Goal: Information Seeking & Learning: Compare options

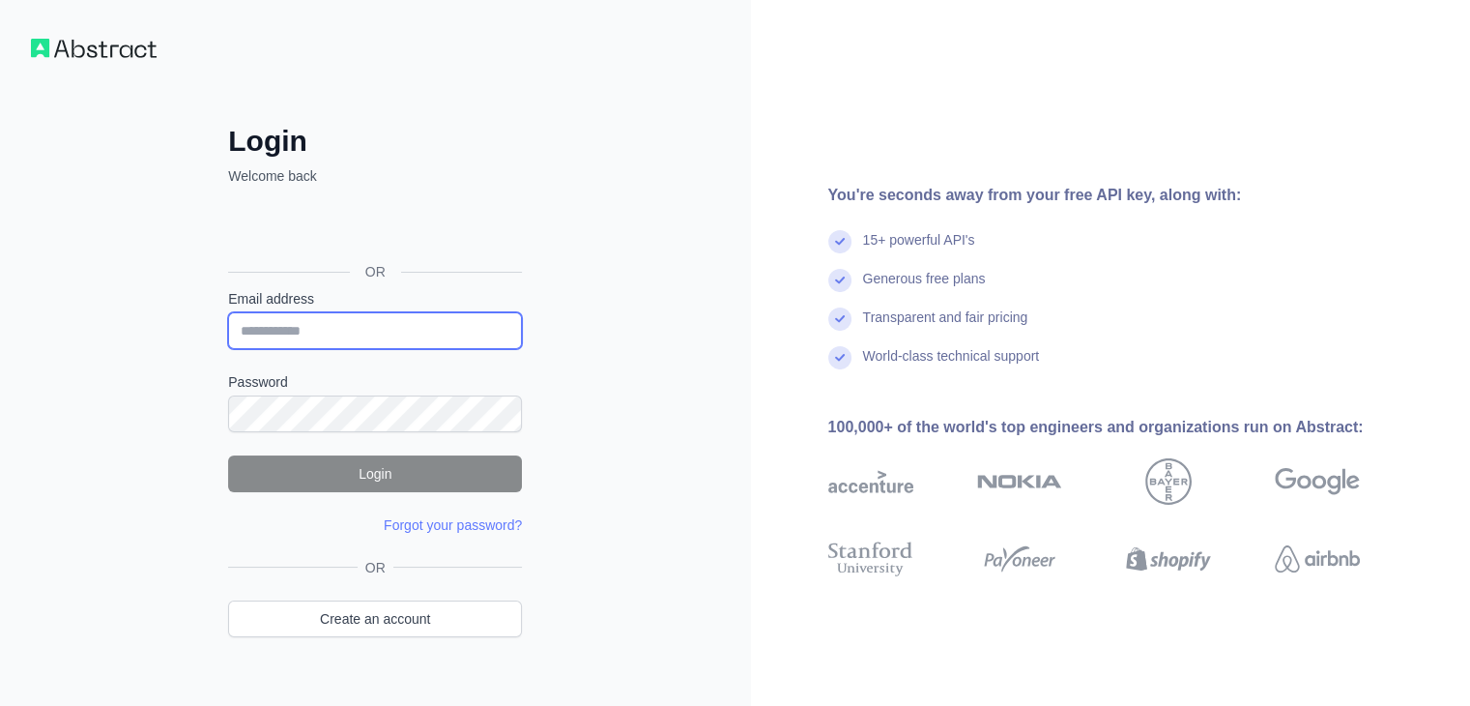
type input "**********"
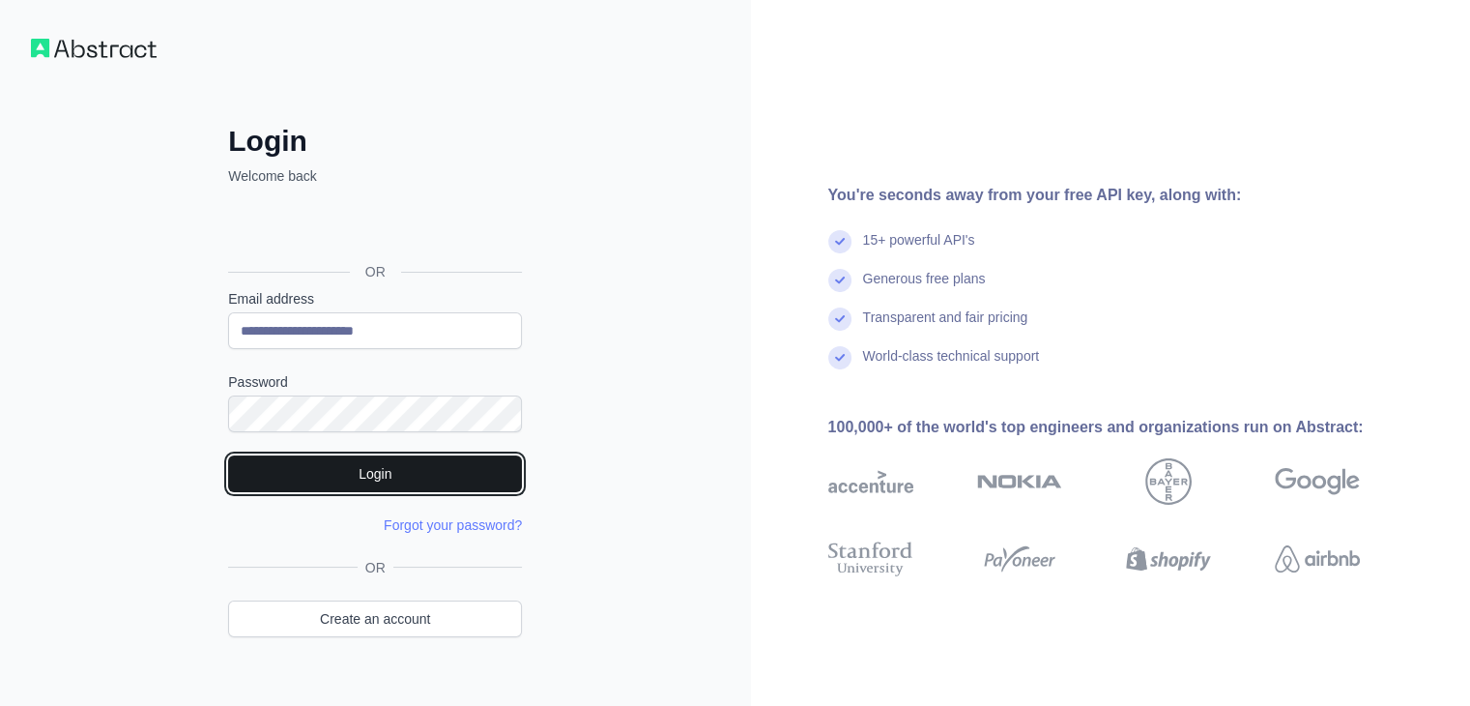
click at [298, 476] on button "Login" at bounding box center [375, 473] width 294 height 37
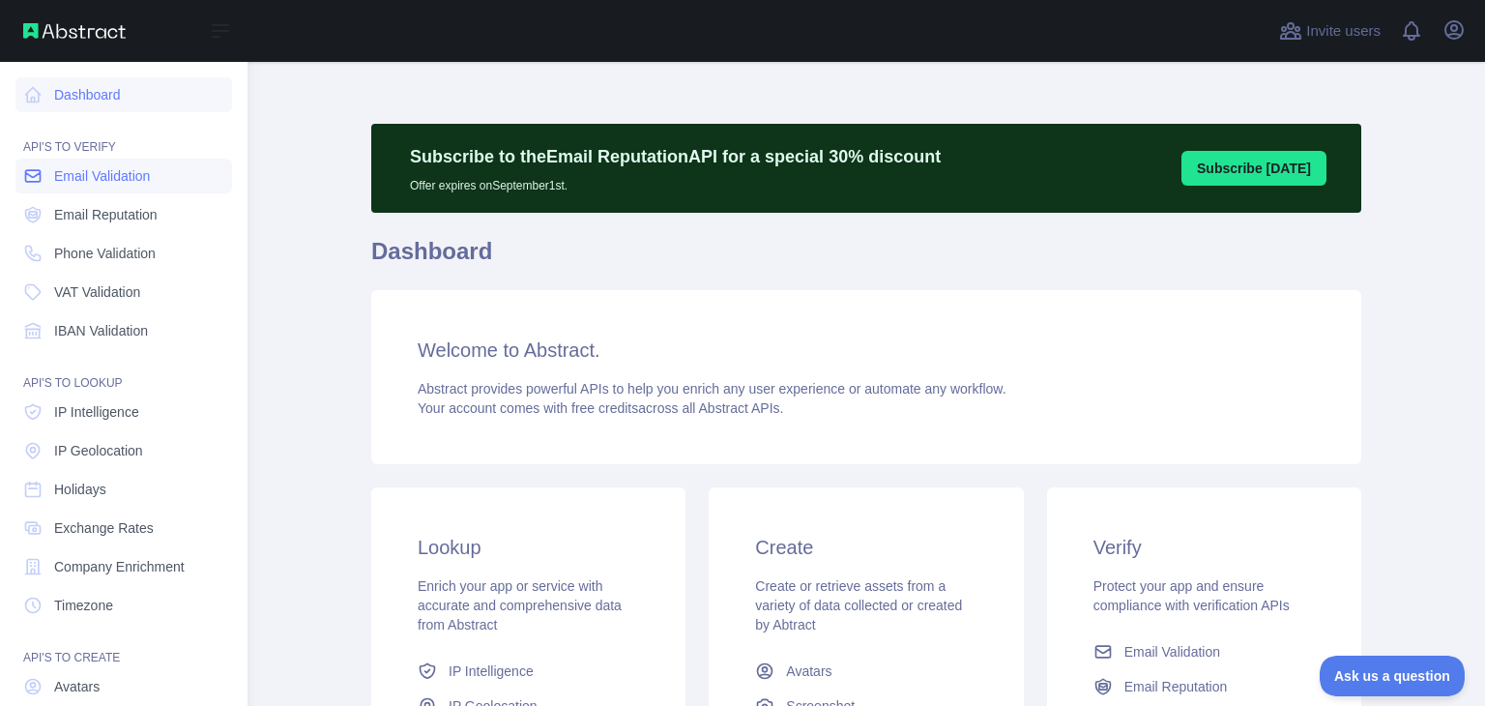
click at [79, 171] on span "Email Validation" at bounding box center [102, 175] width 96 height 19
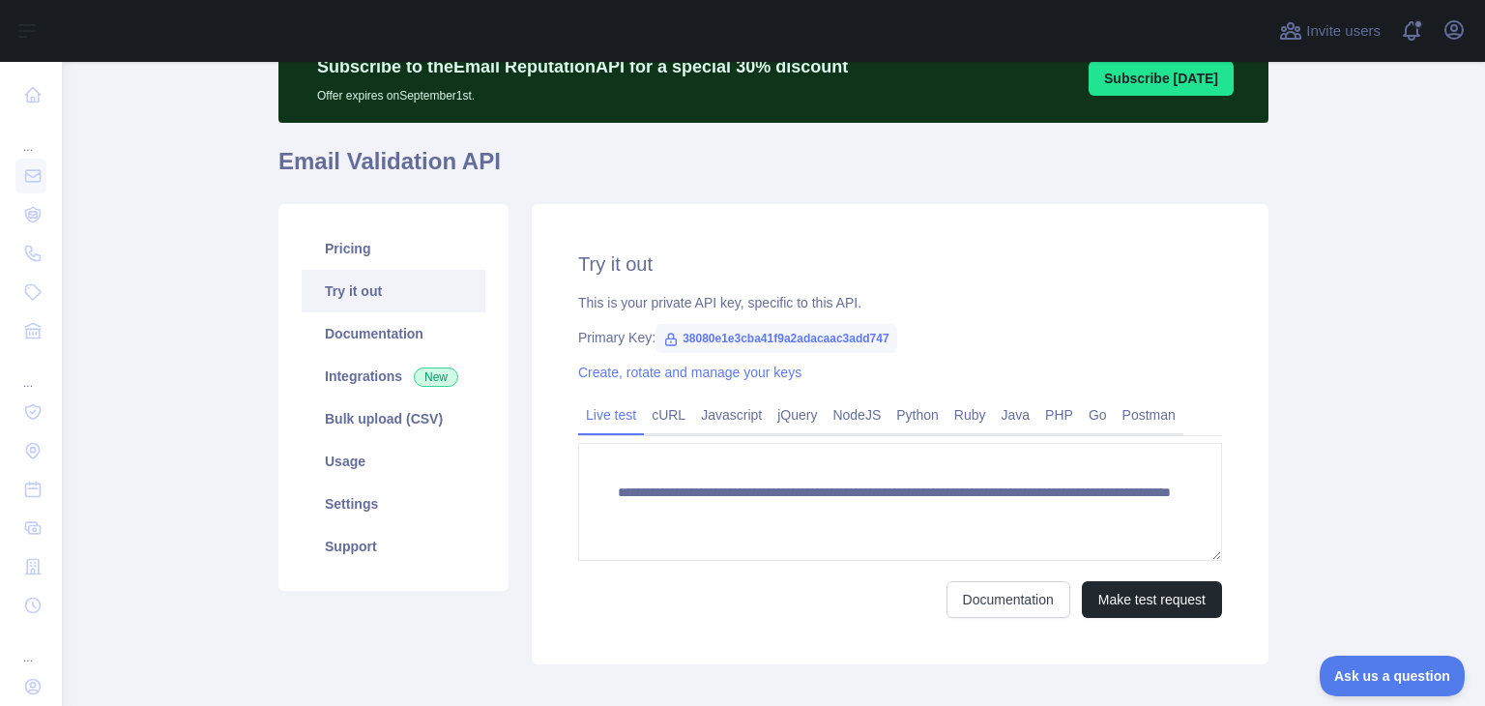
scroll to position [190, 0]
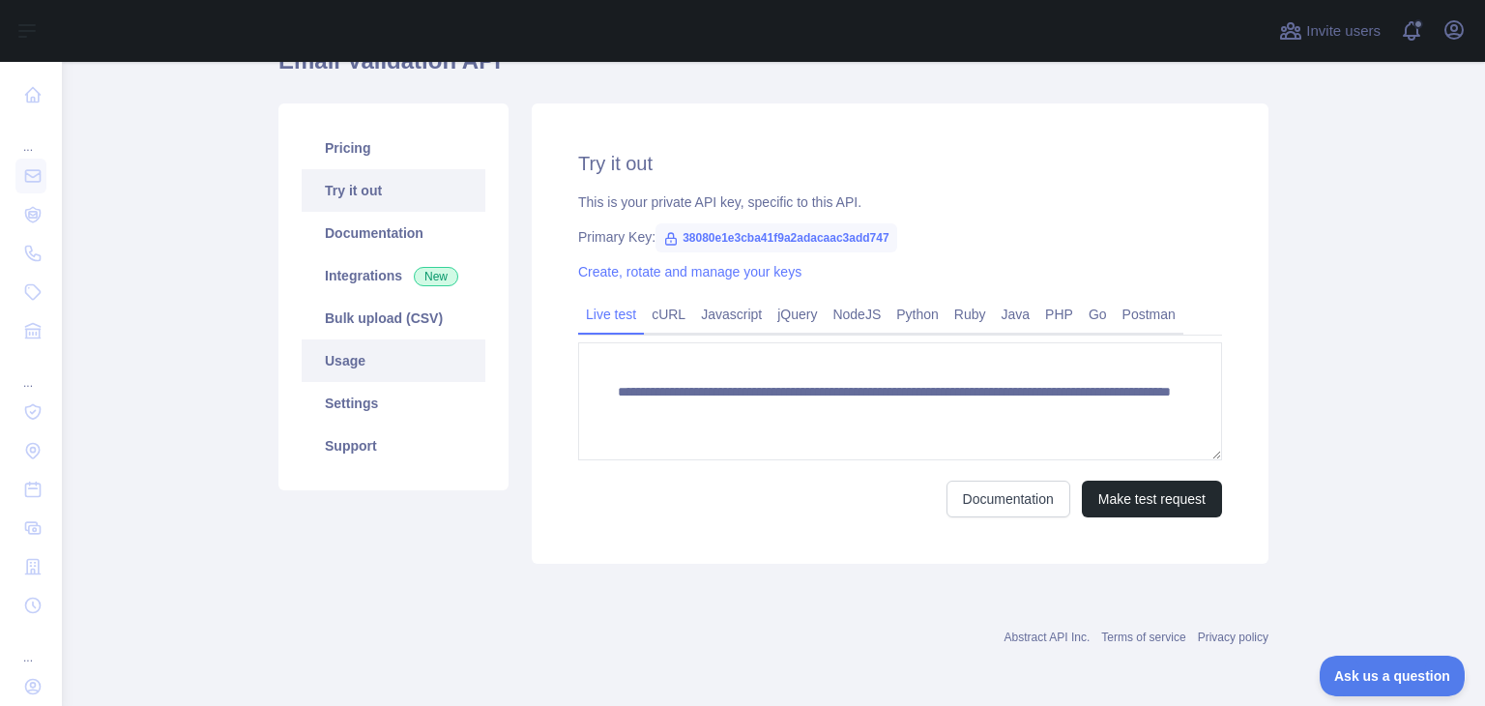
click at [348, 353] on link "Usage" at bounding box center [394, 360] width 184 height 43
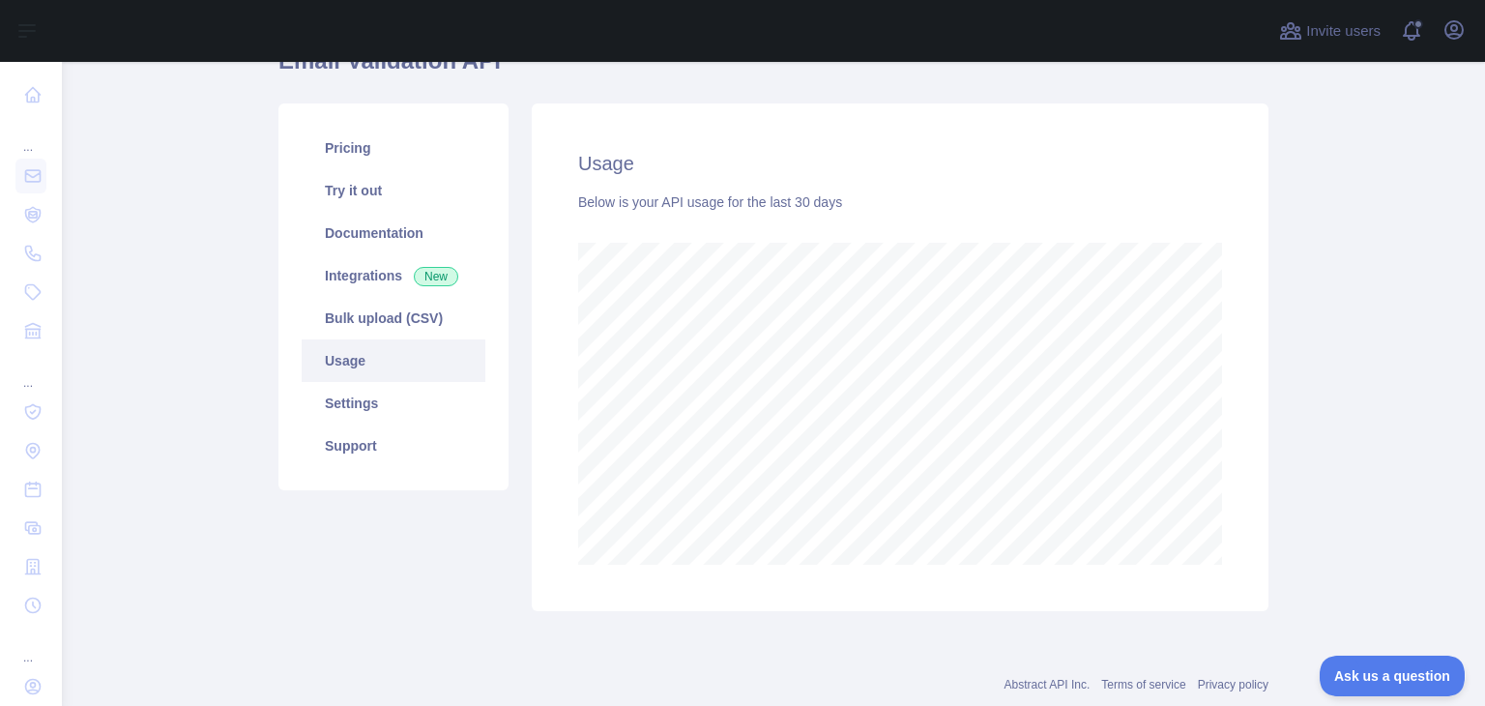
scroll to position [643, 1407]
click at [354, 264] on link "Integrations New" at bounding box center [394, 275] width 184 height 43
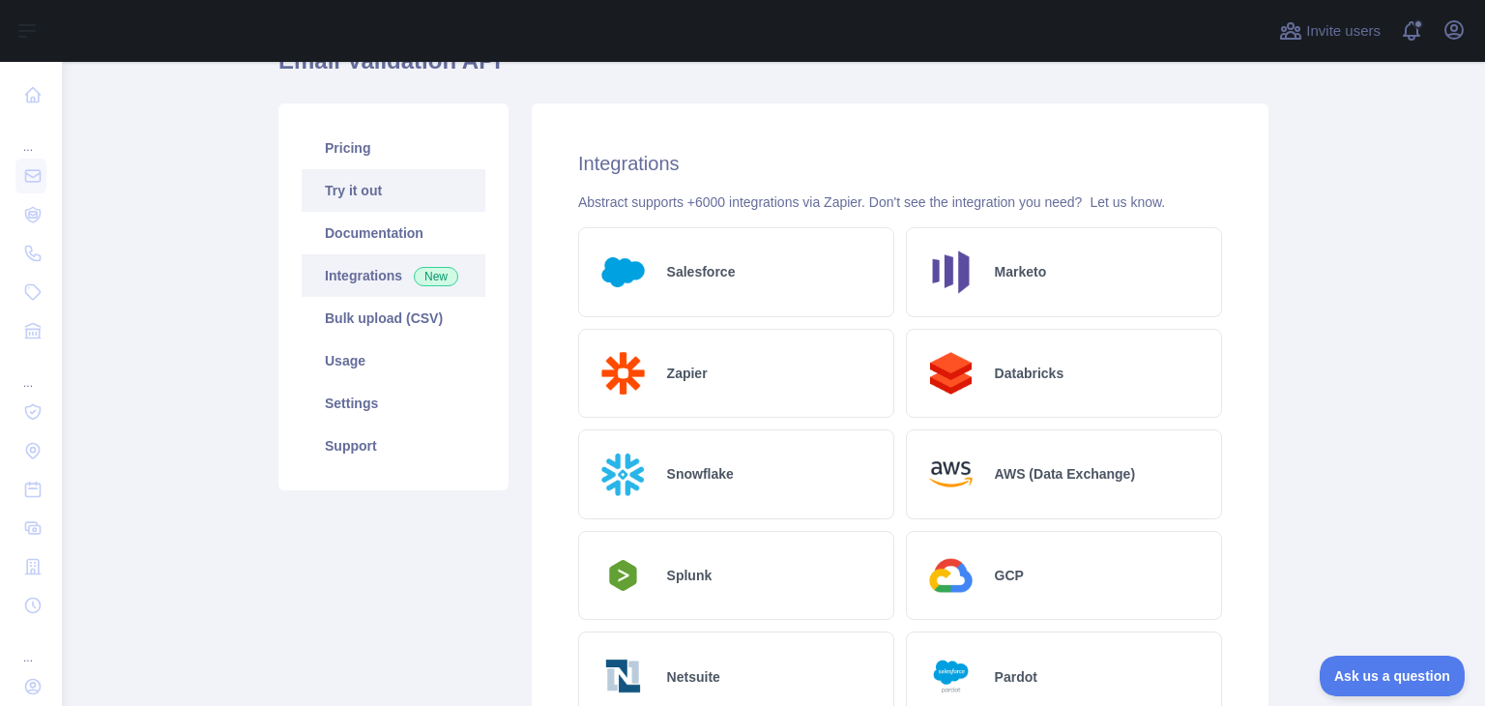
click at [367, 206] on link "Try it out" at bounding box center [394, 190] width 184 height 43
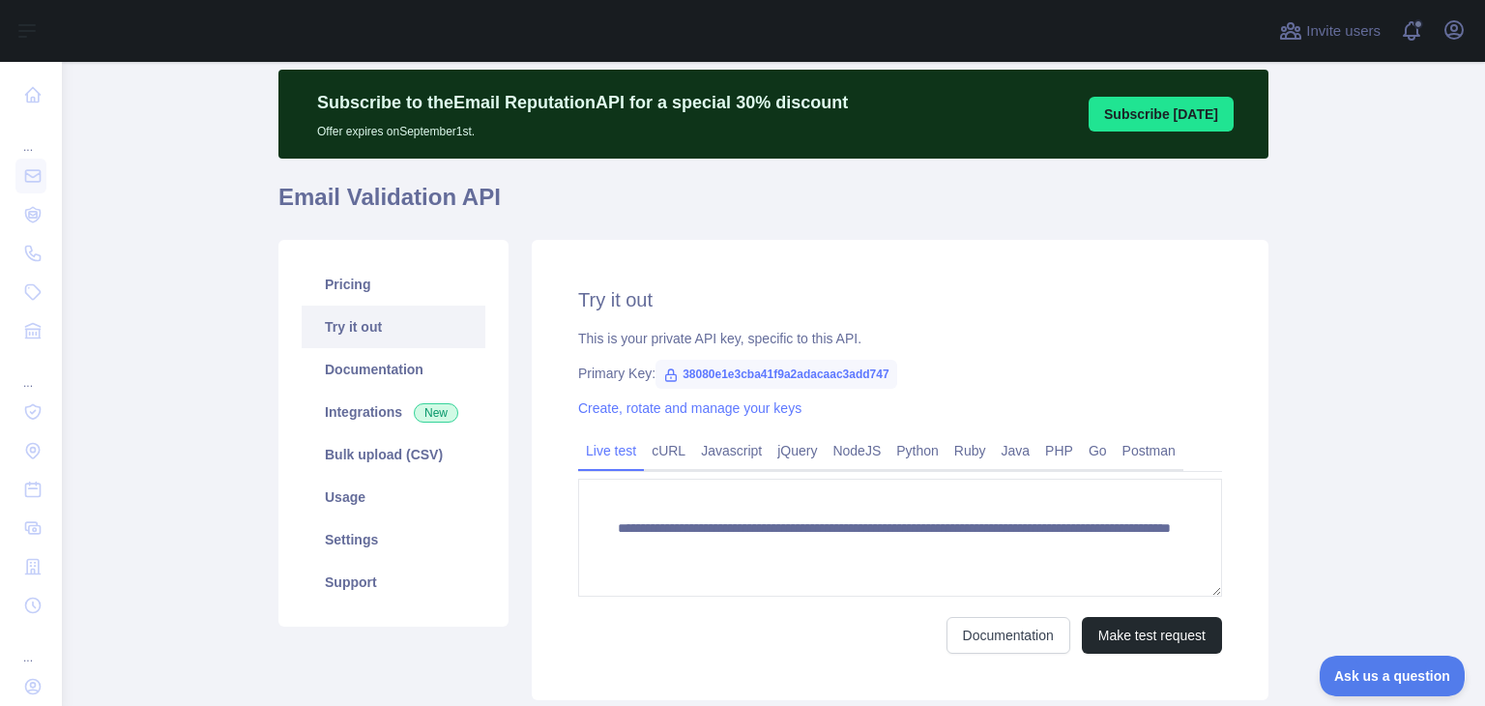
scroll to position [97, 0]
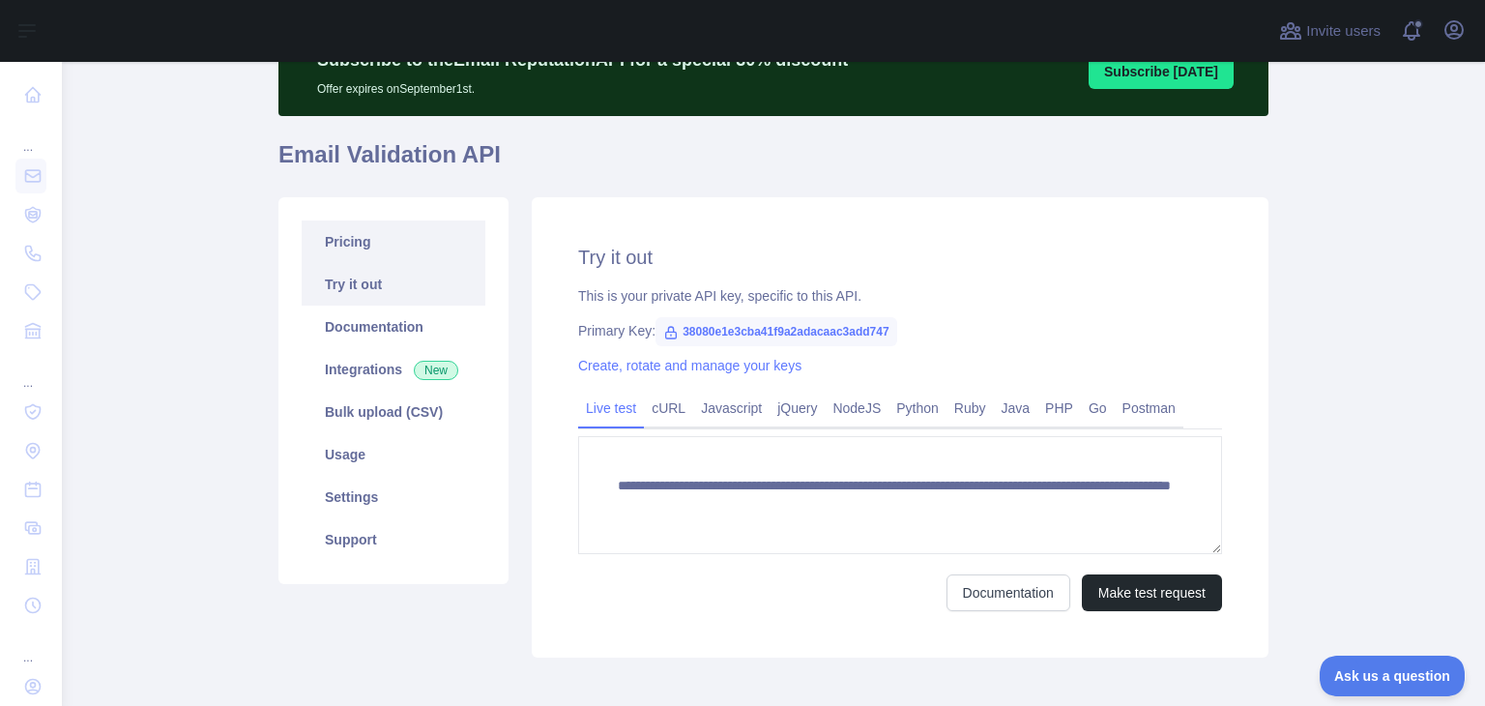
click at [379, 242] on link "Pricing" at bounding box center [394, 241] width 184 height 43
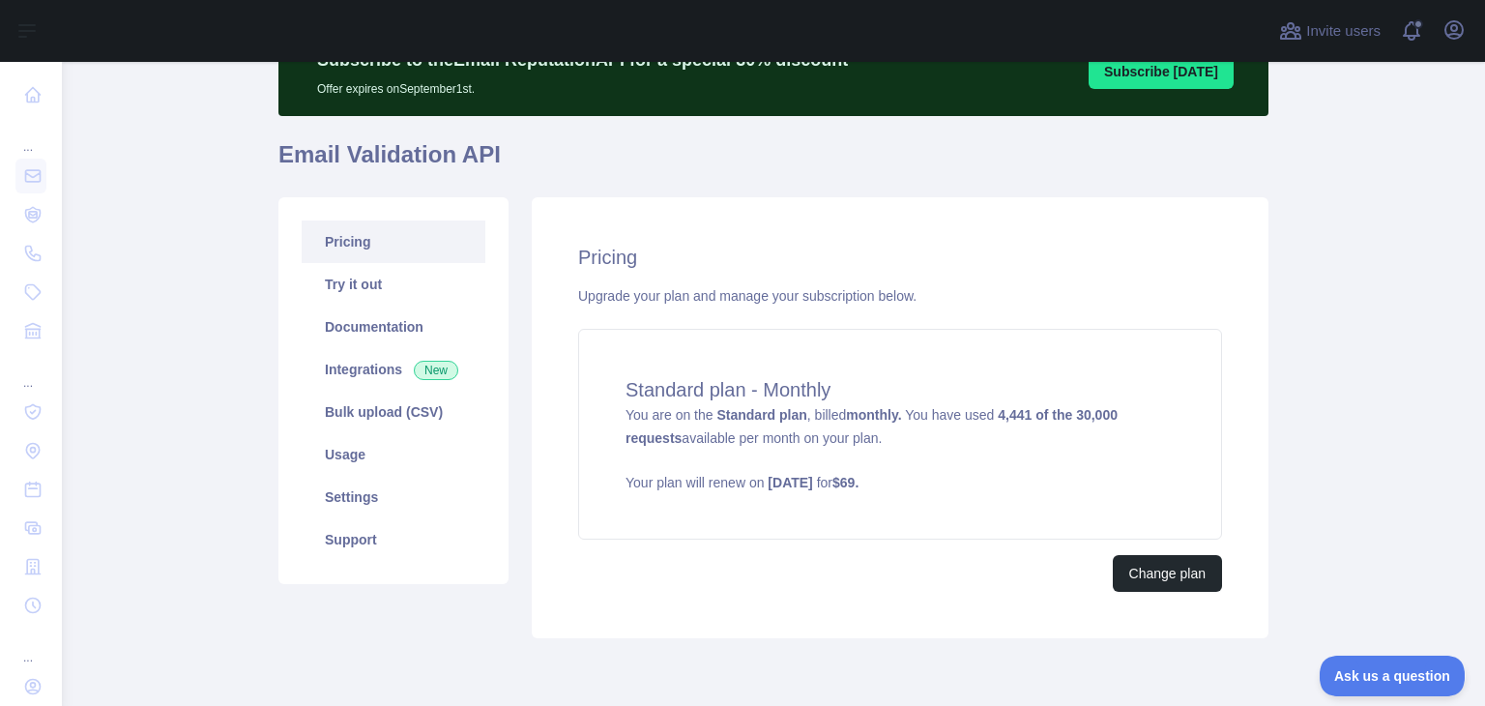
scroll to position [171, 0]
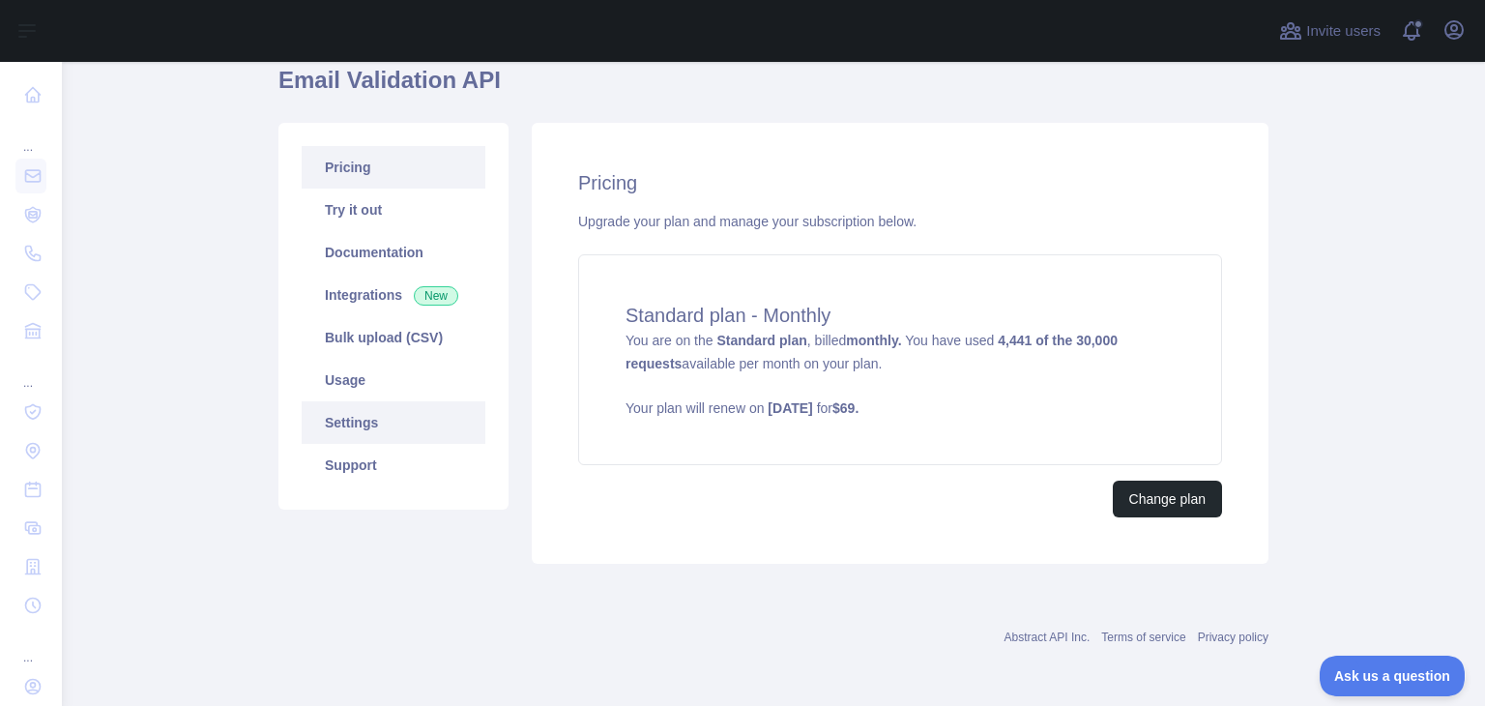
click at [342, 416] on link "Settings" at bounding box center [394, 422] width 184 height 43
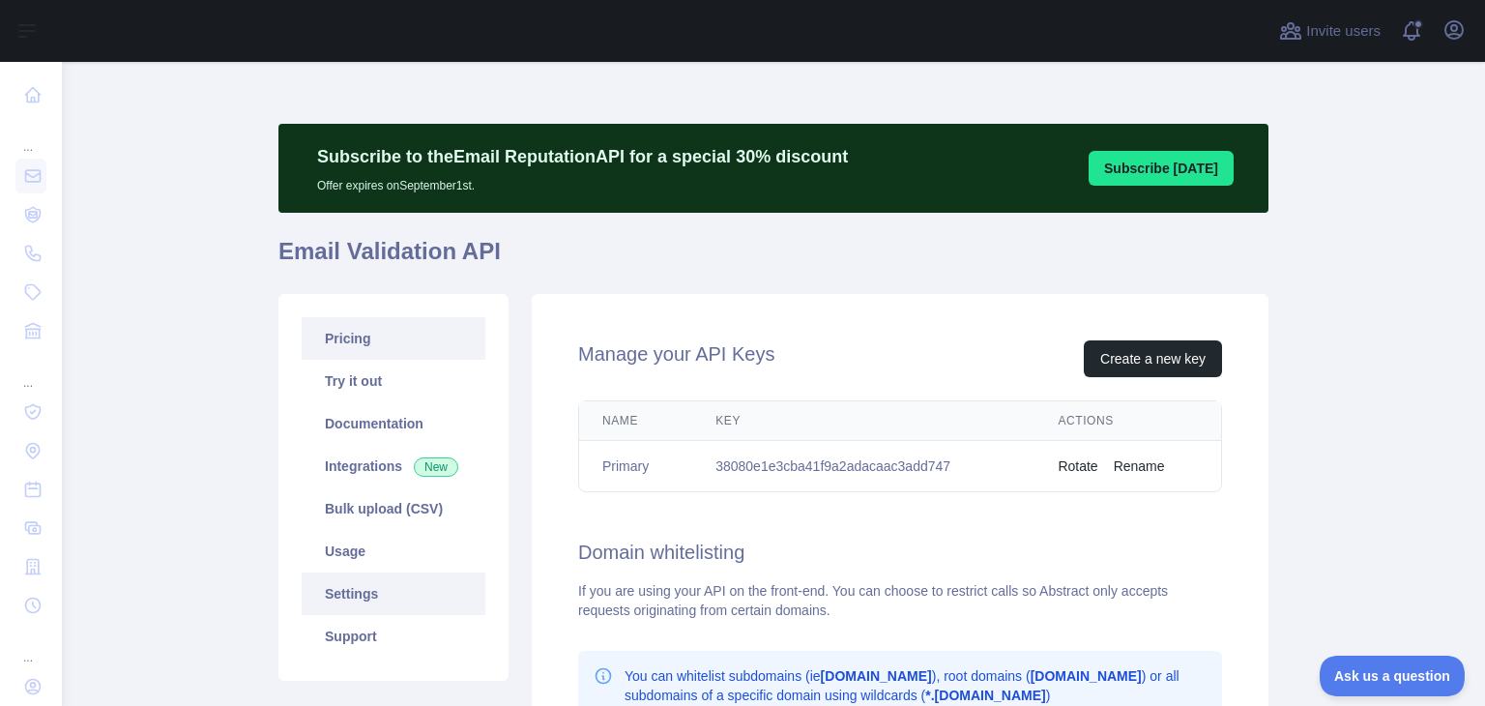
click at [362, 341] on link "Pricing" at bounding box center [394, 338] width 184 height 43
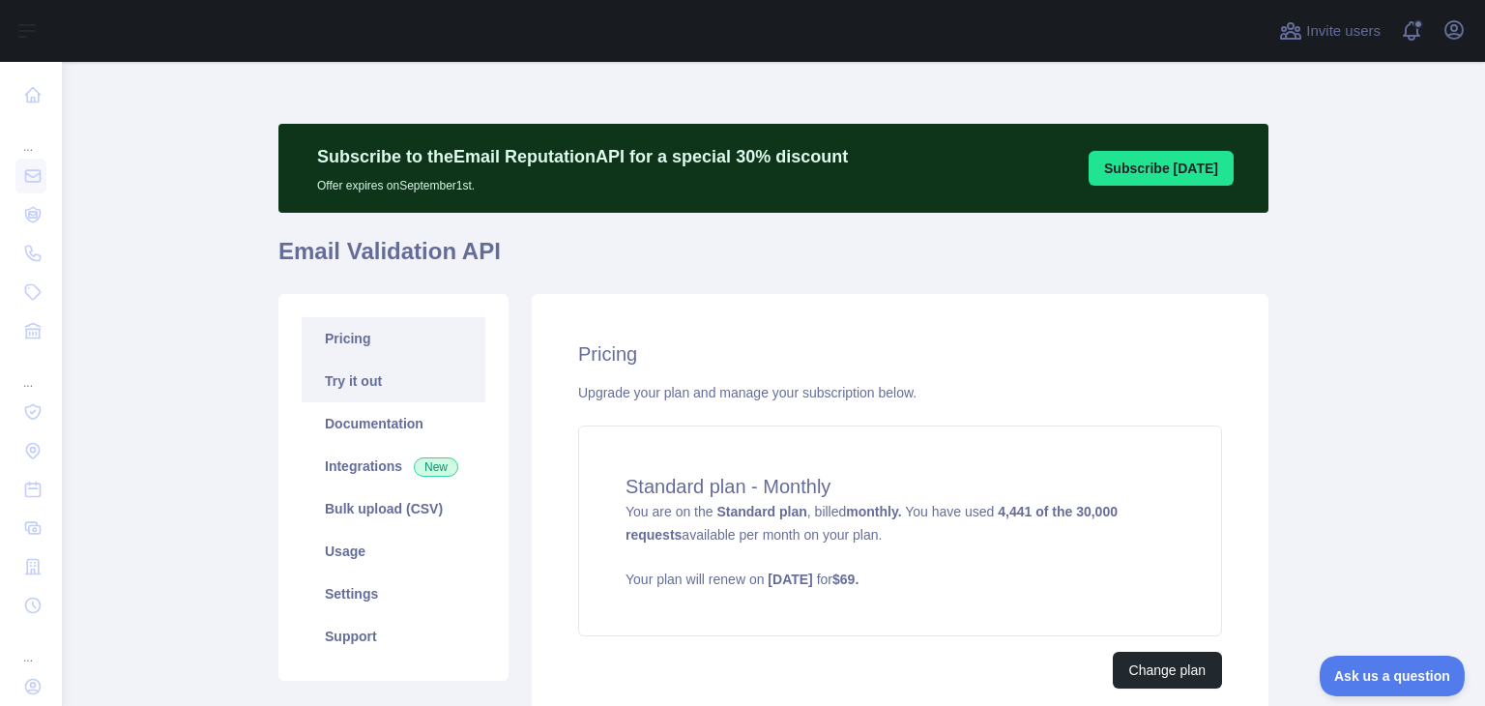
click at [371, 372] on link "Try it out" at bounding box center [394, 381] width 184 height 43
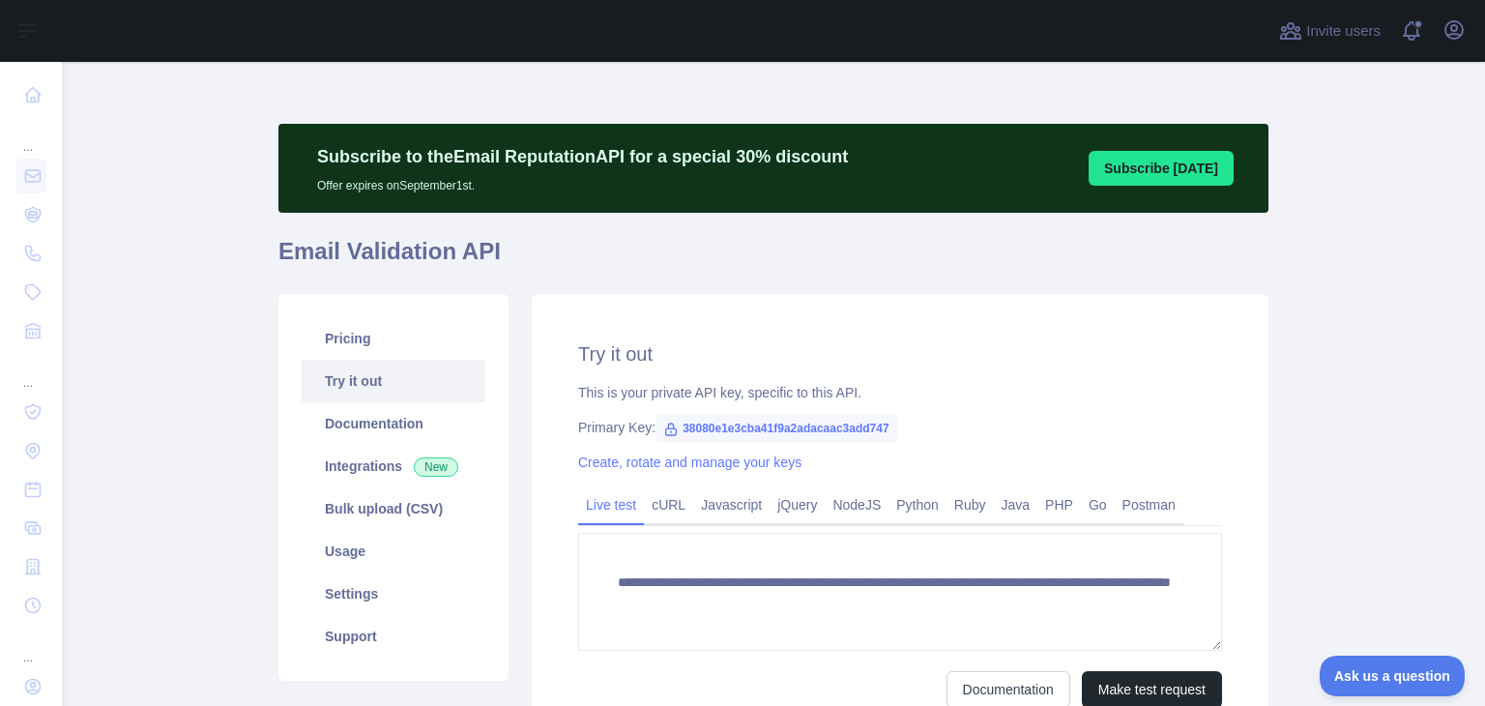
click at [377, 398] on link "Try it out" at bounding box center [394, 381] width 184 height 43
click at [376, 414] on link "Documentation" at bounding box center [394, 423] width 184 height 43
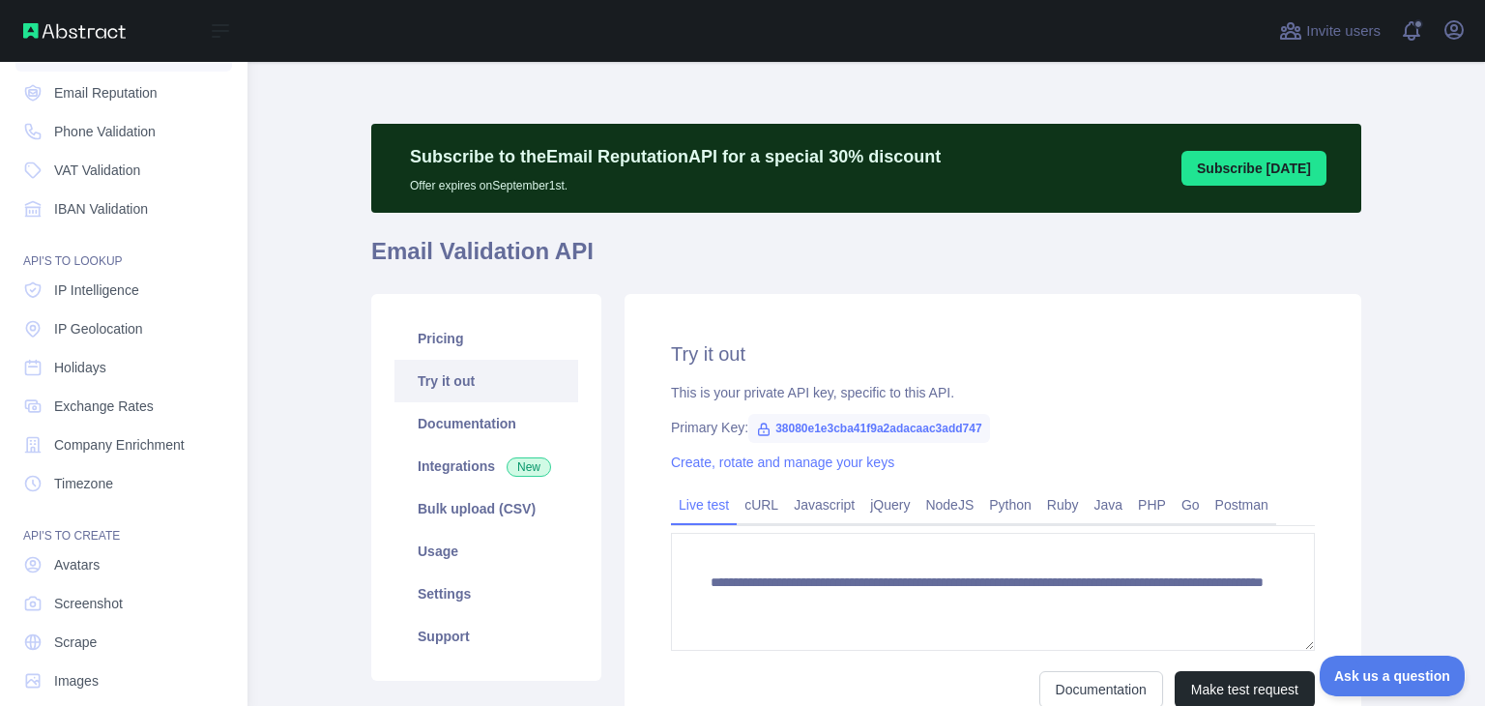
scroll to position [145, 0]
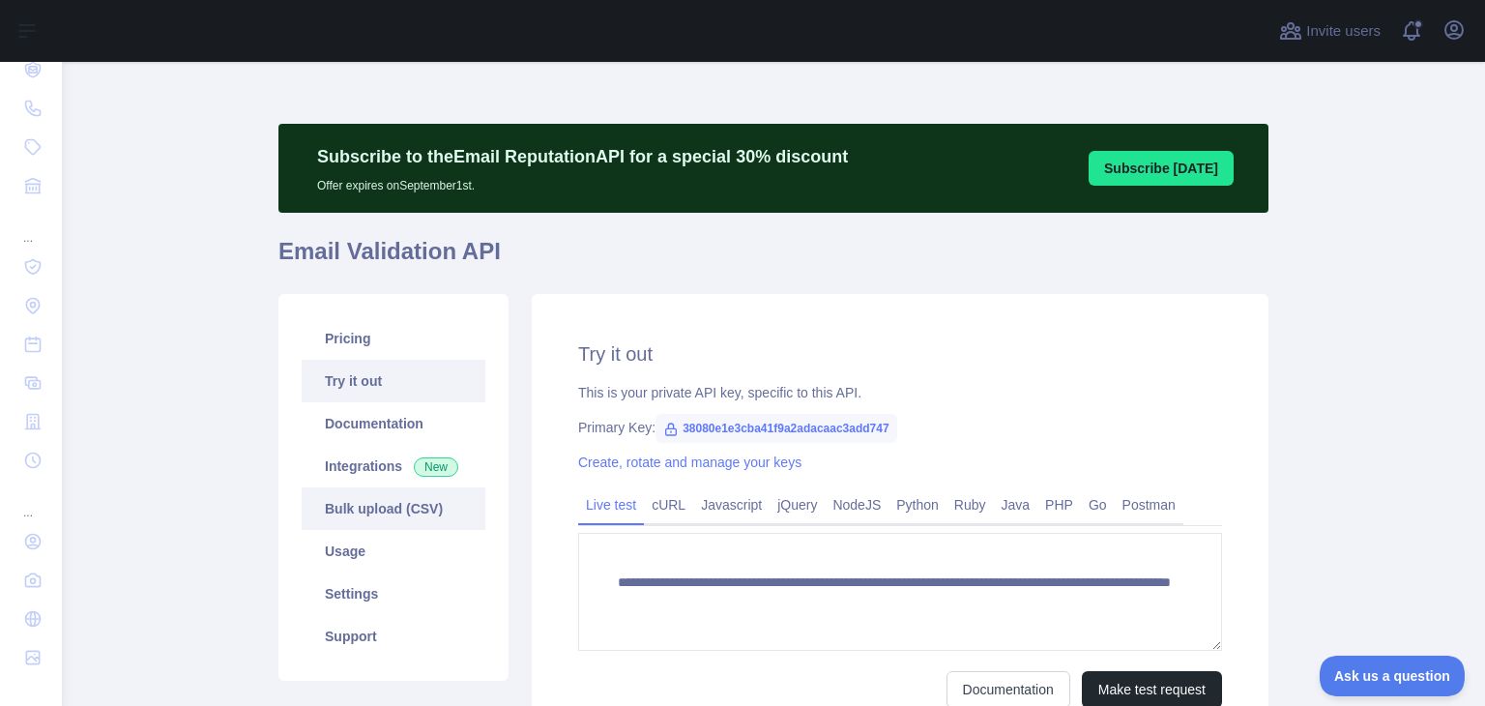
click at [360, 514] on link "Bulk upload (CSV)" at bounding box center [394, 508] width 184 height 43
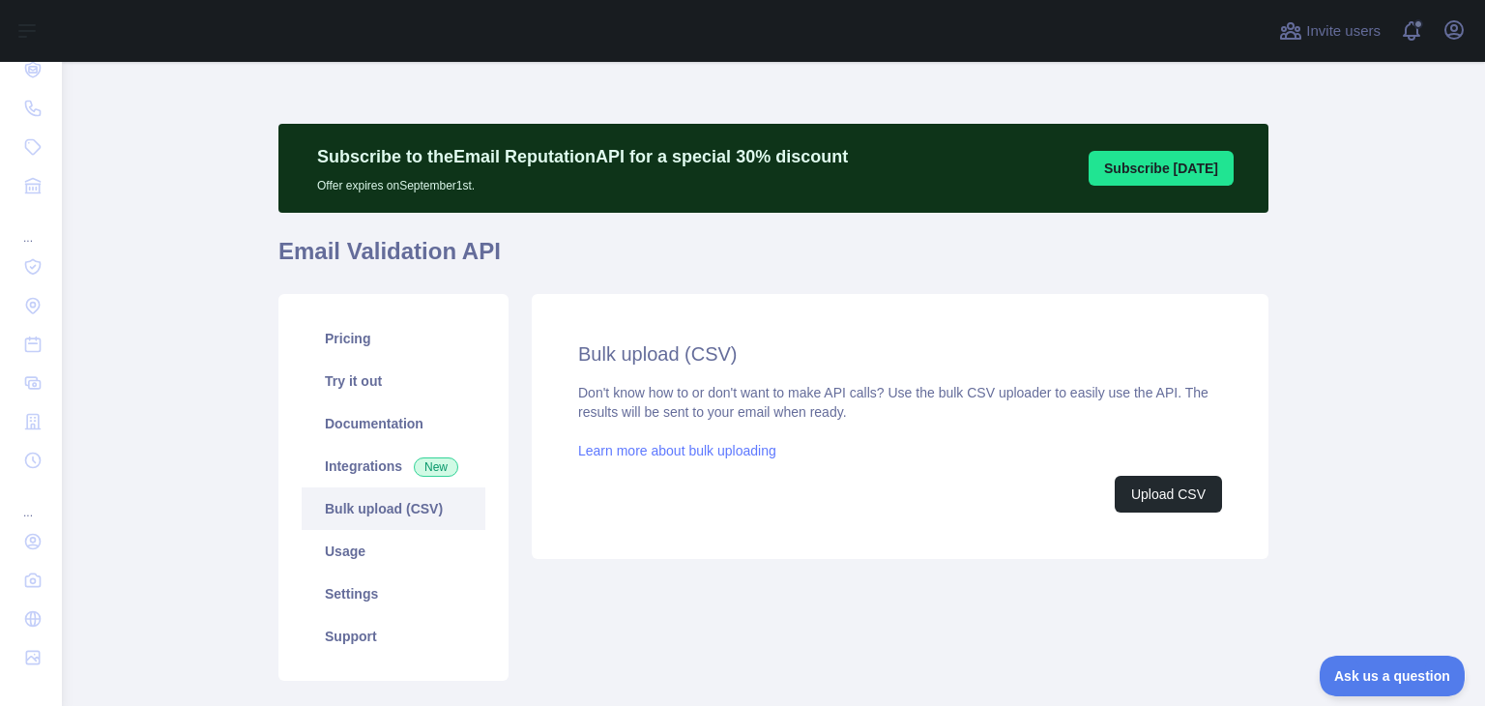
scroll to position [118, 0]
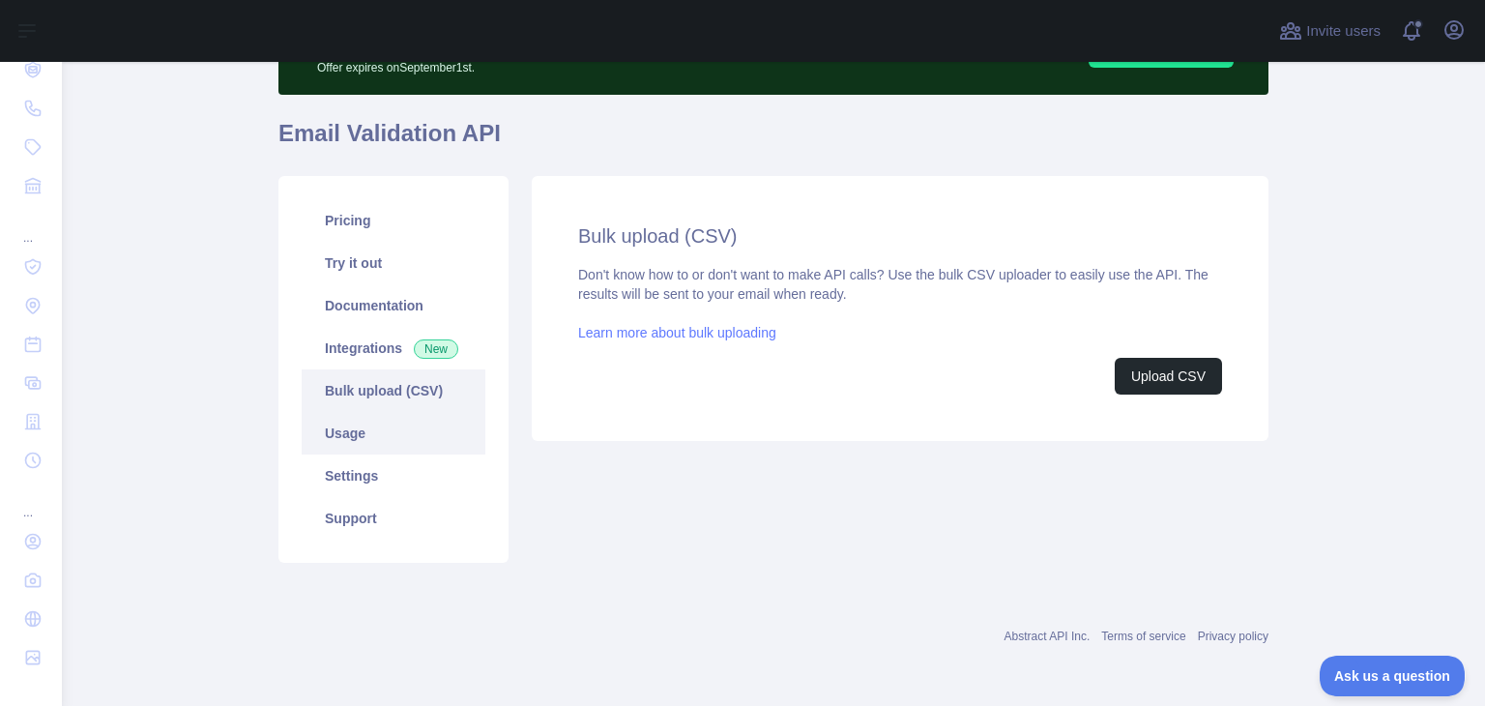
click at [332, 433] on link "Usage" at bounding box center [394, 433] width 184 height 43
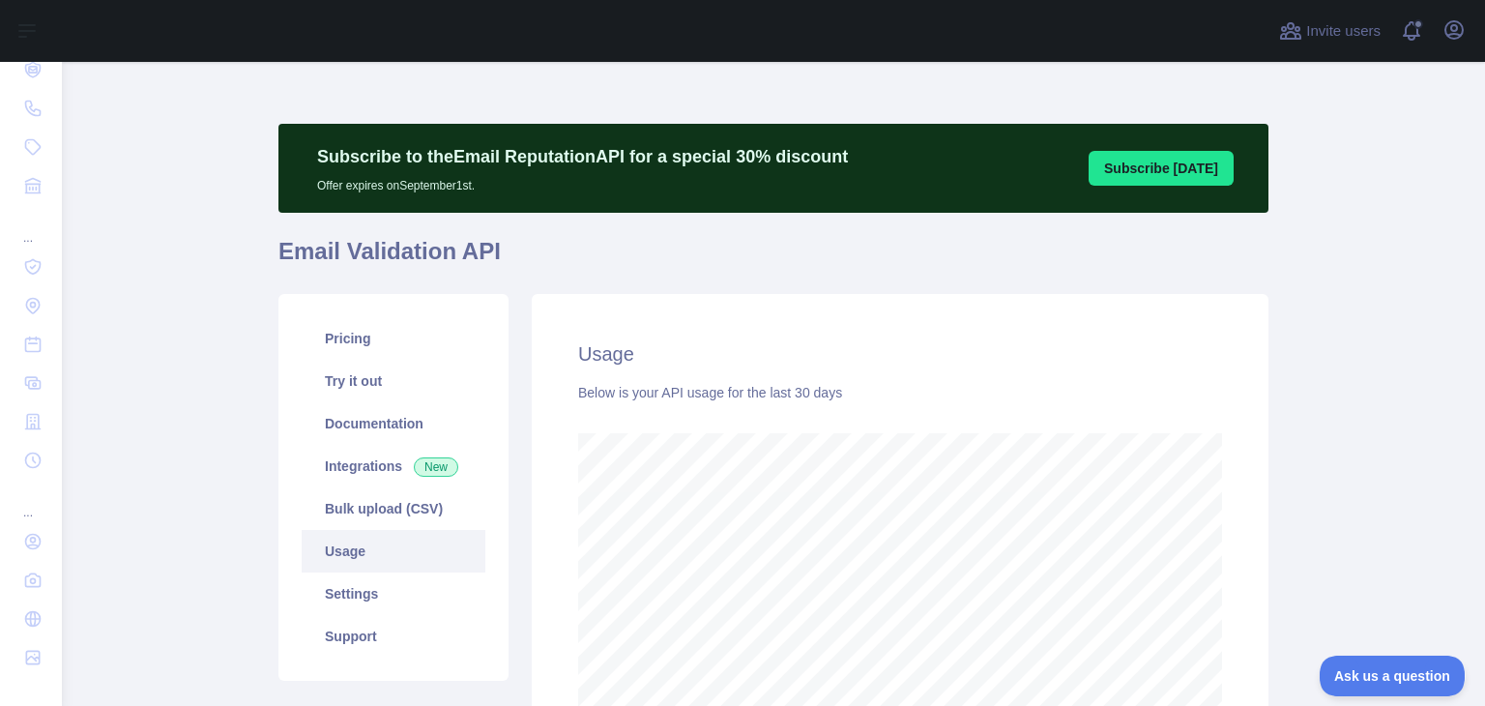
scroll to position [97, 0]
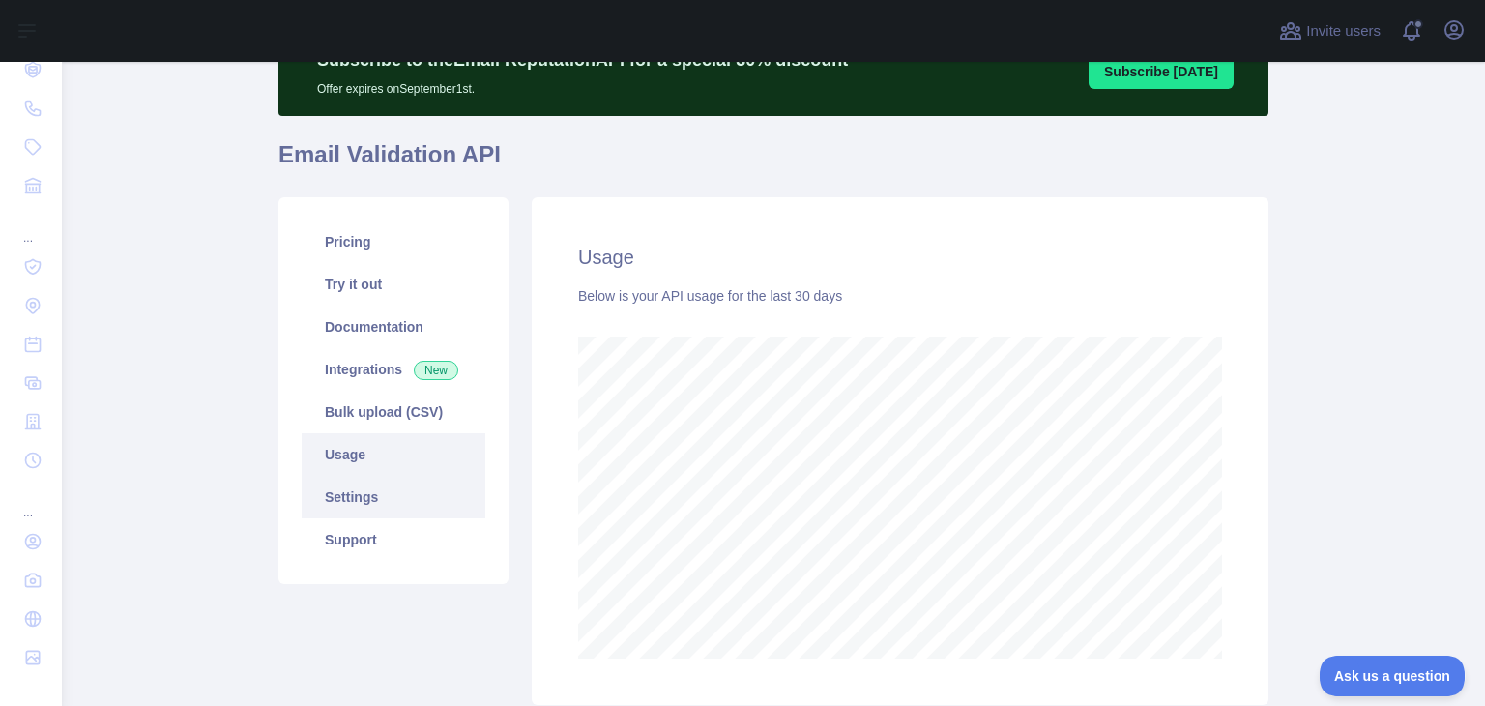
click at [368, 497] on link "Settings" at bounding box center [394, 497] width 184 height 43
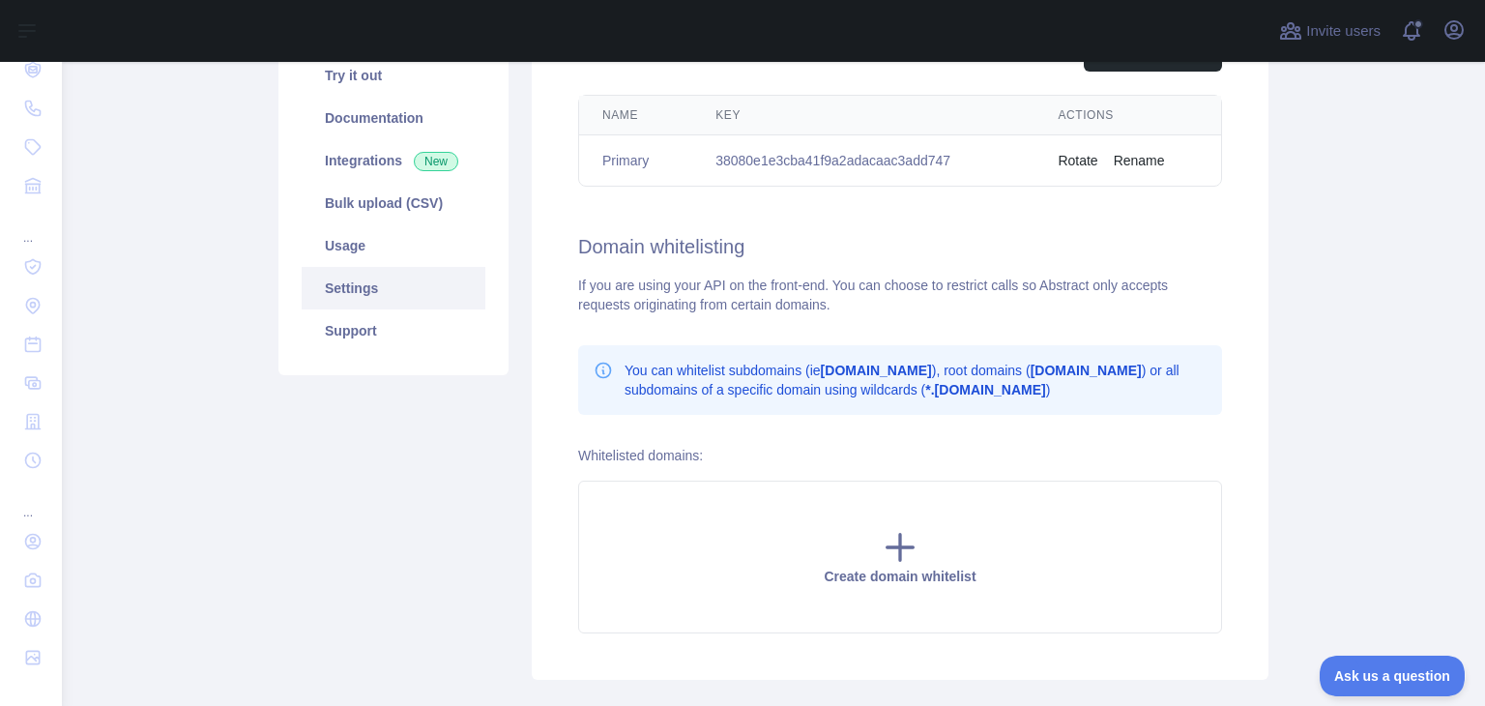
scroll to position [325, 0]
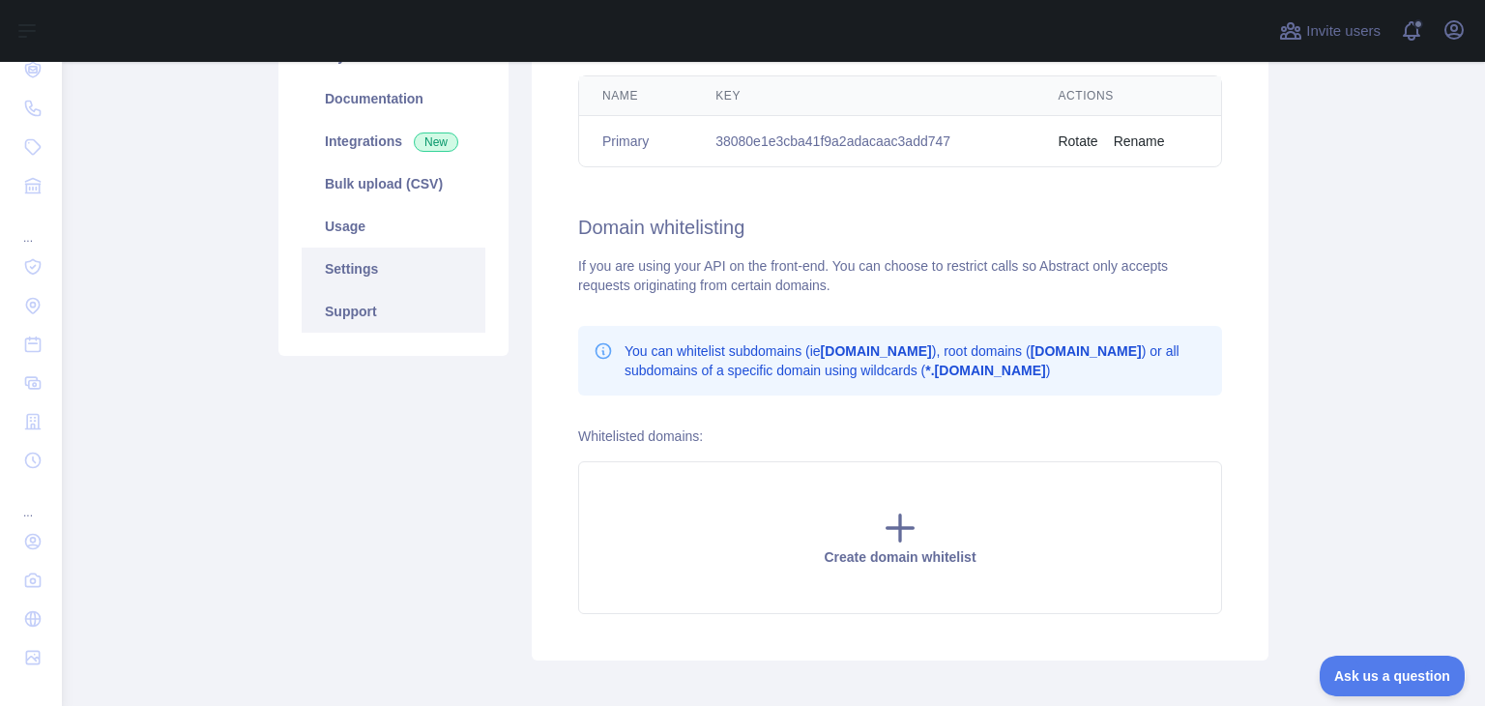
click at [331, 311] on link "Support" at bounding box center [394, 311] width 184 height 43
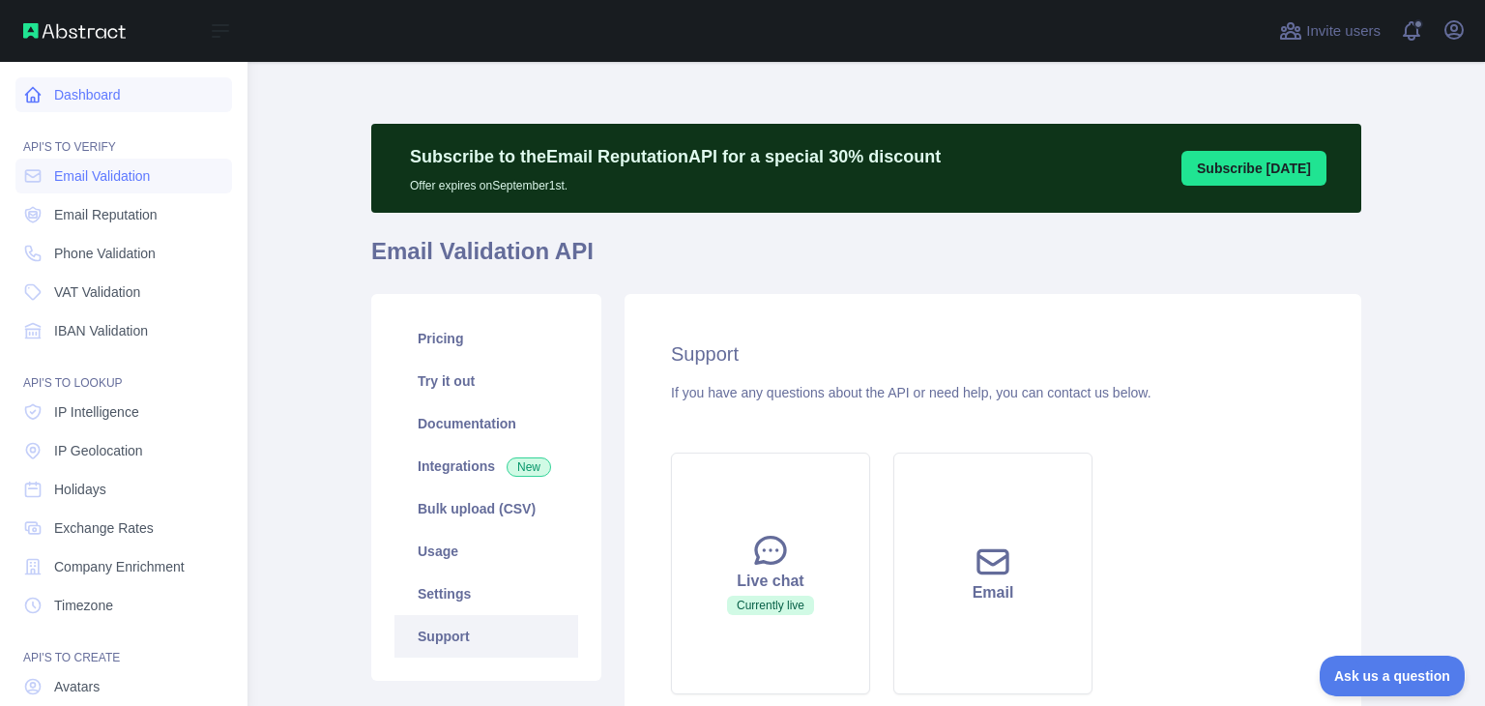
click at [116, 98] on link "Dashboard" at bounding box center [123, 94] width 217 height 35
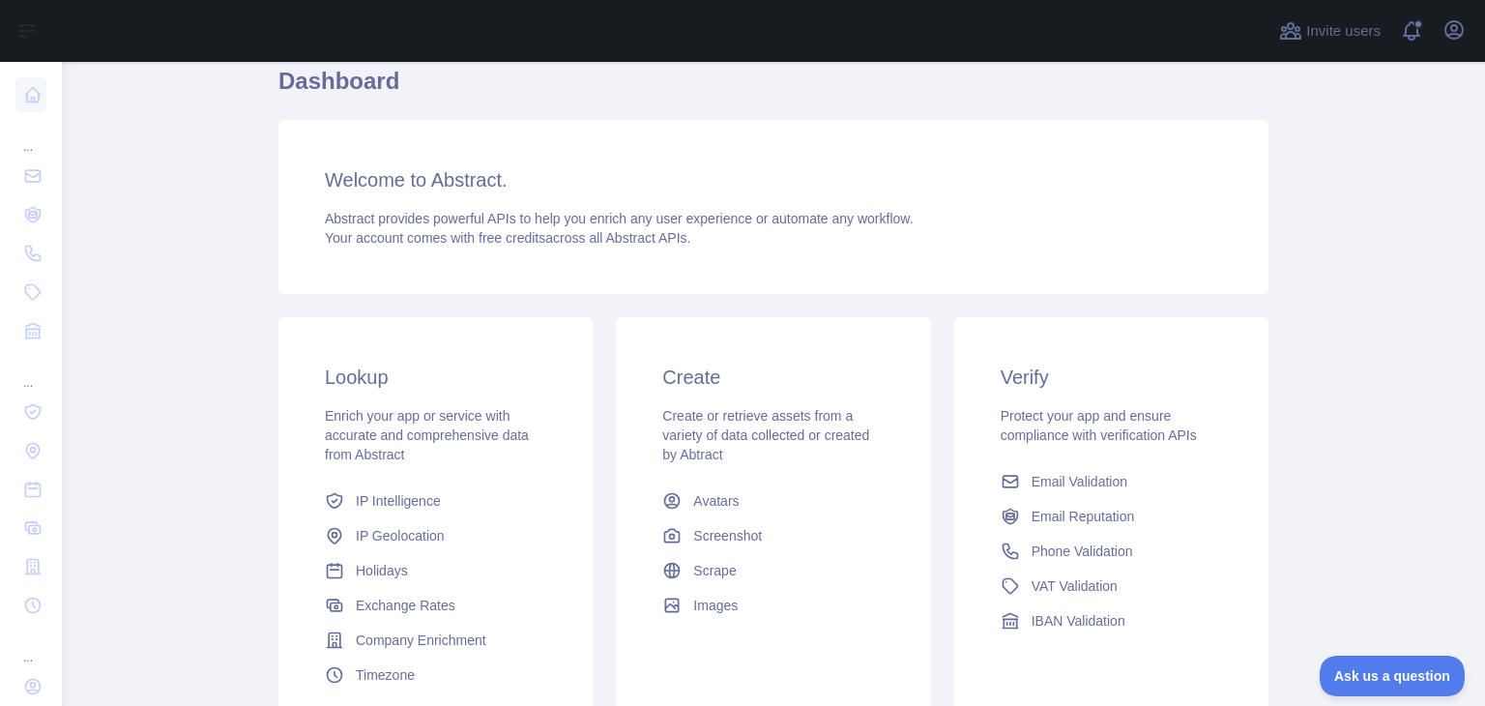
scroll to position [290, 0]
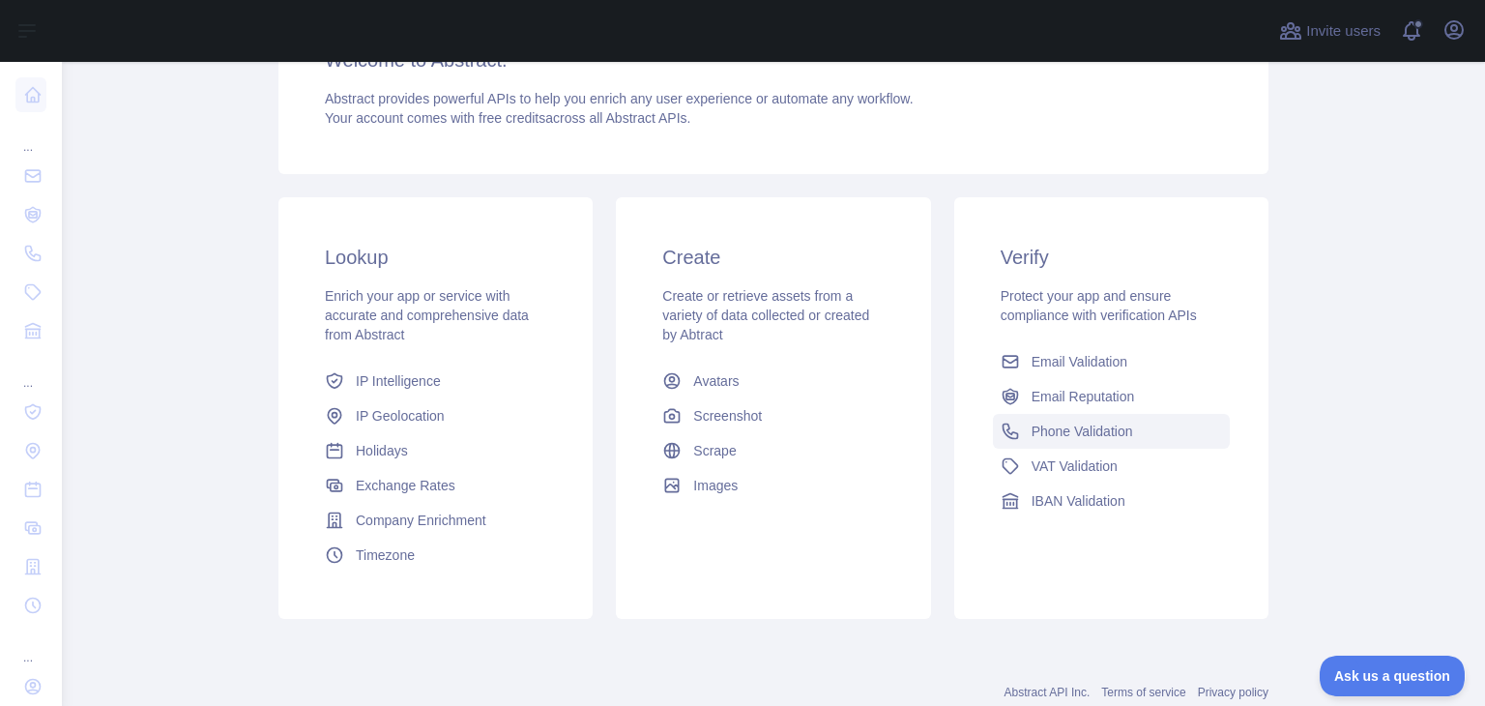
click at [1071, 426] on span "Phone Validation" at bounding box center [1081, 430] width 101 height 19
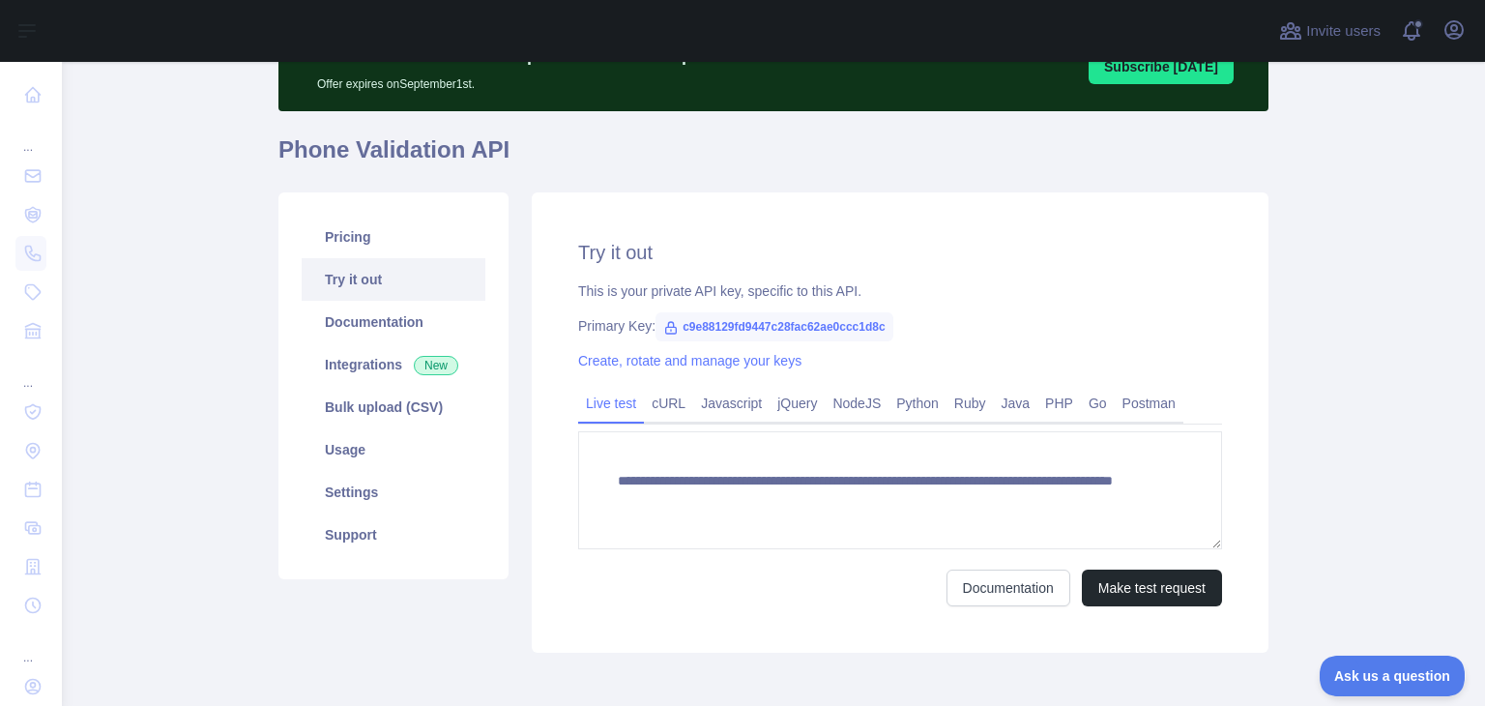
scroll to position [190, 0]
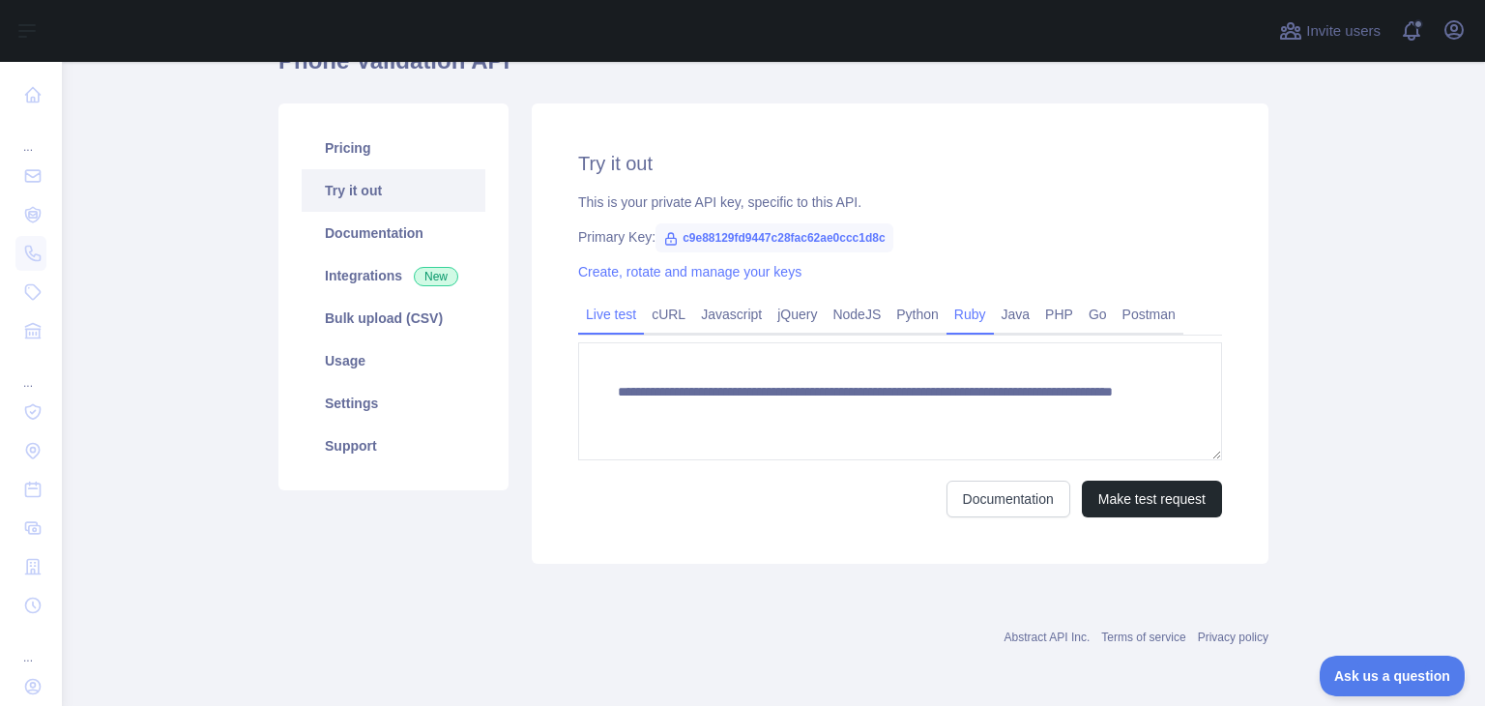
click at [975, 318] on link "Ruby" at bounding box center [969, 314] width 47 height 31
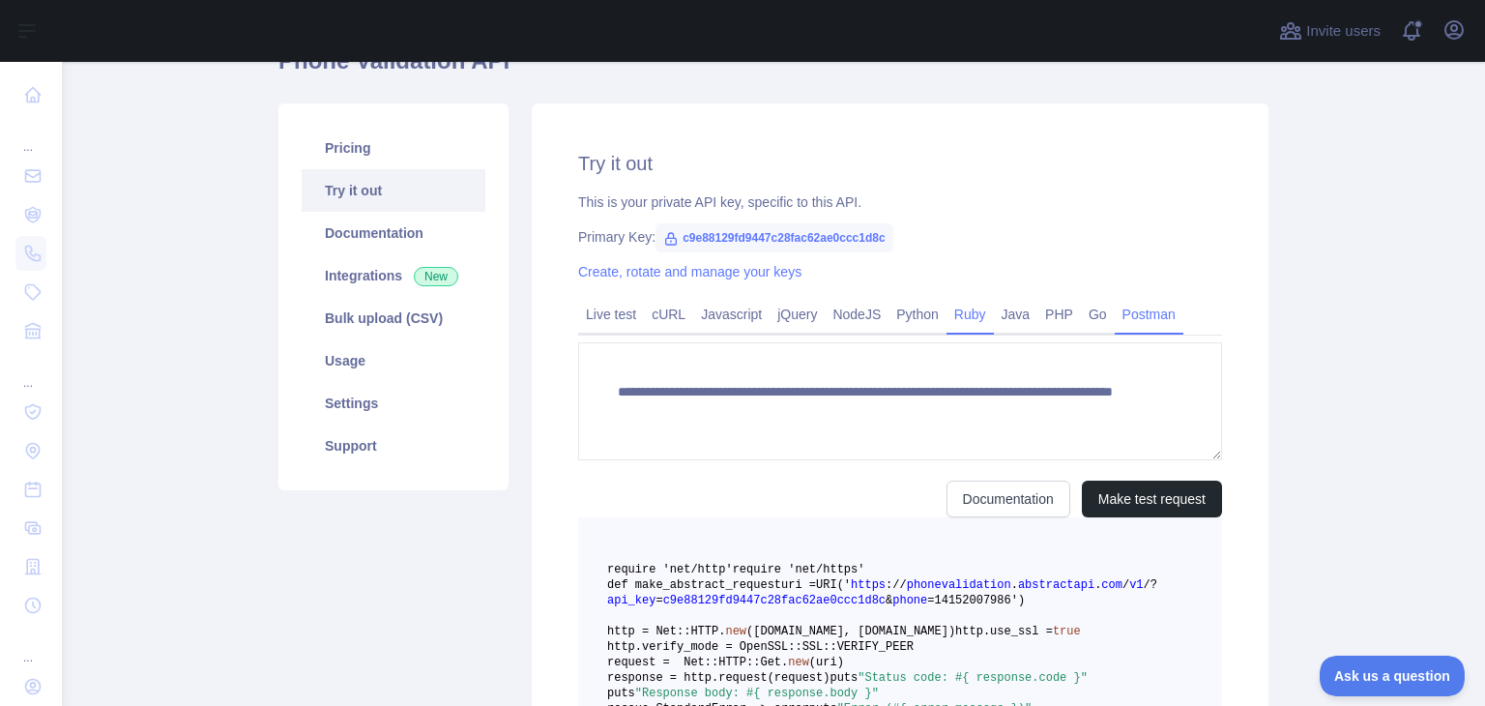
click at [1135, 318] on link "Postman" at bounding box center [1148, 314] width 69 height 31
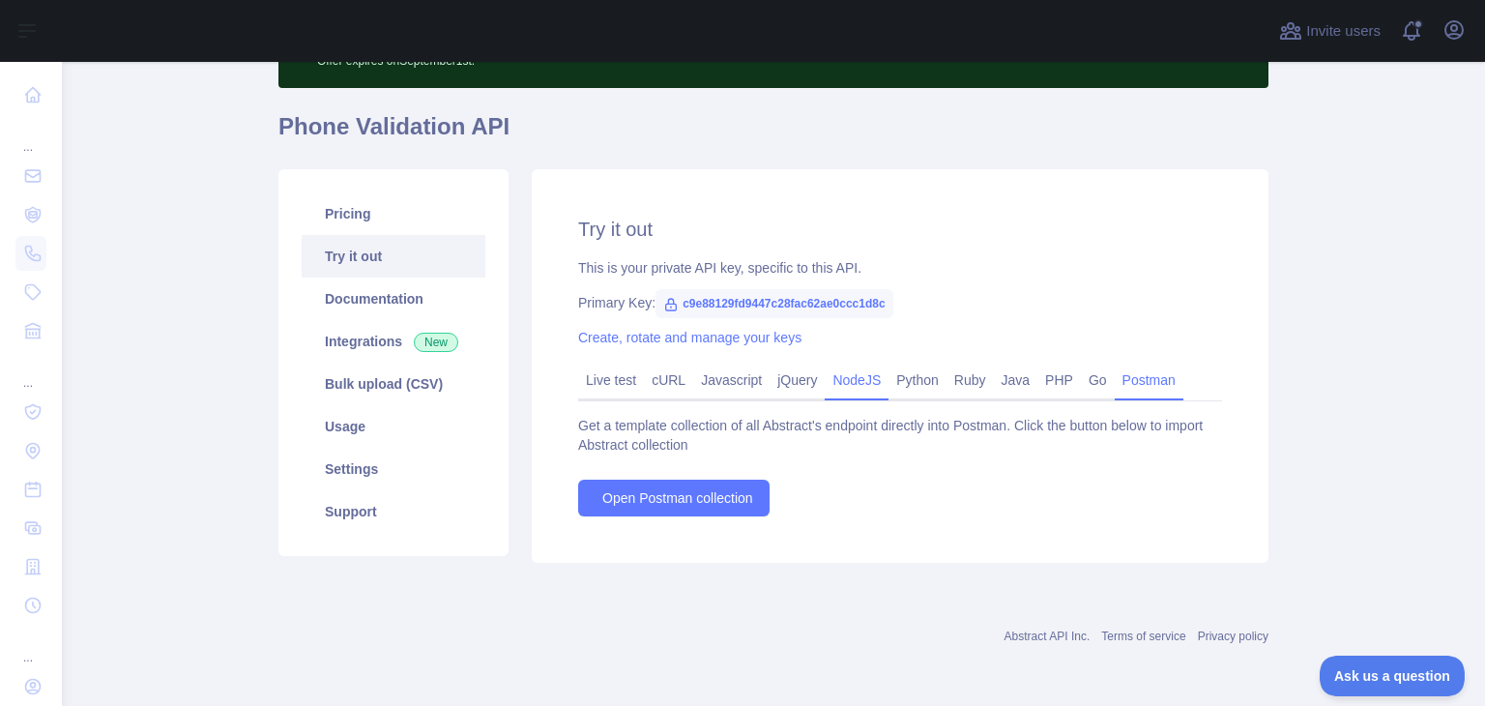
click at [836, 388] on link "NodeJS" at bounding box center [856, 379] width 64 height 31
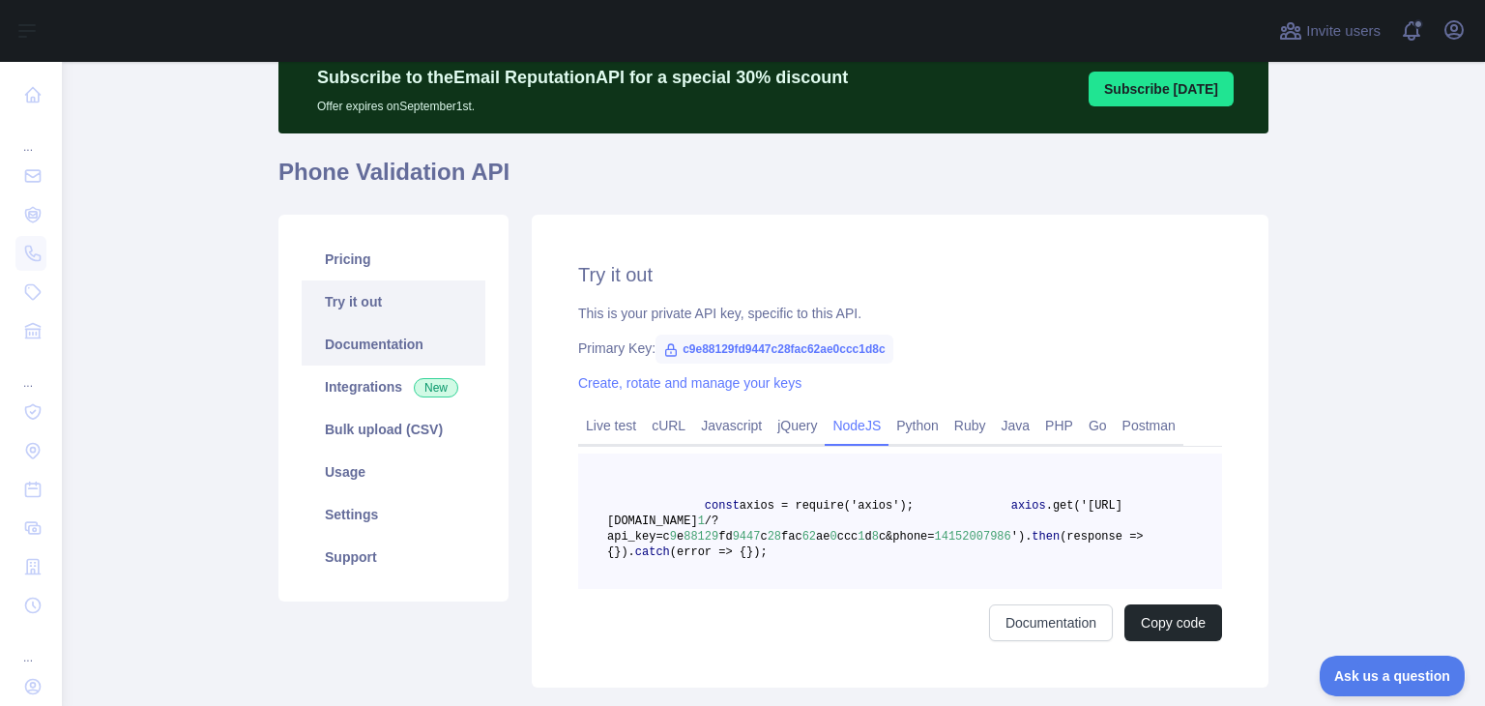
scroll to position [58, 0]
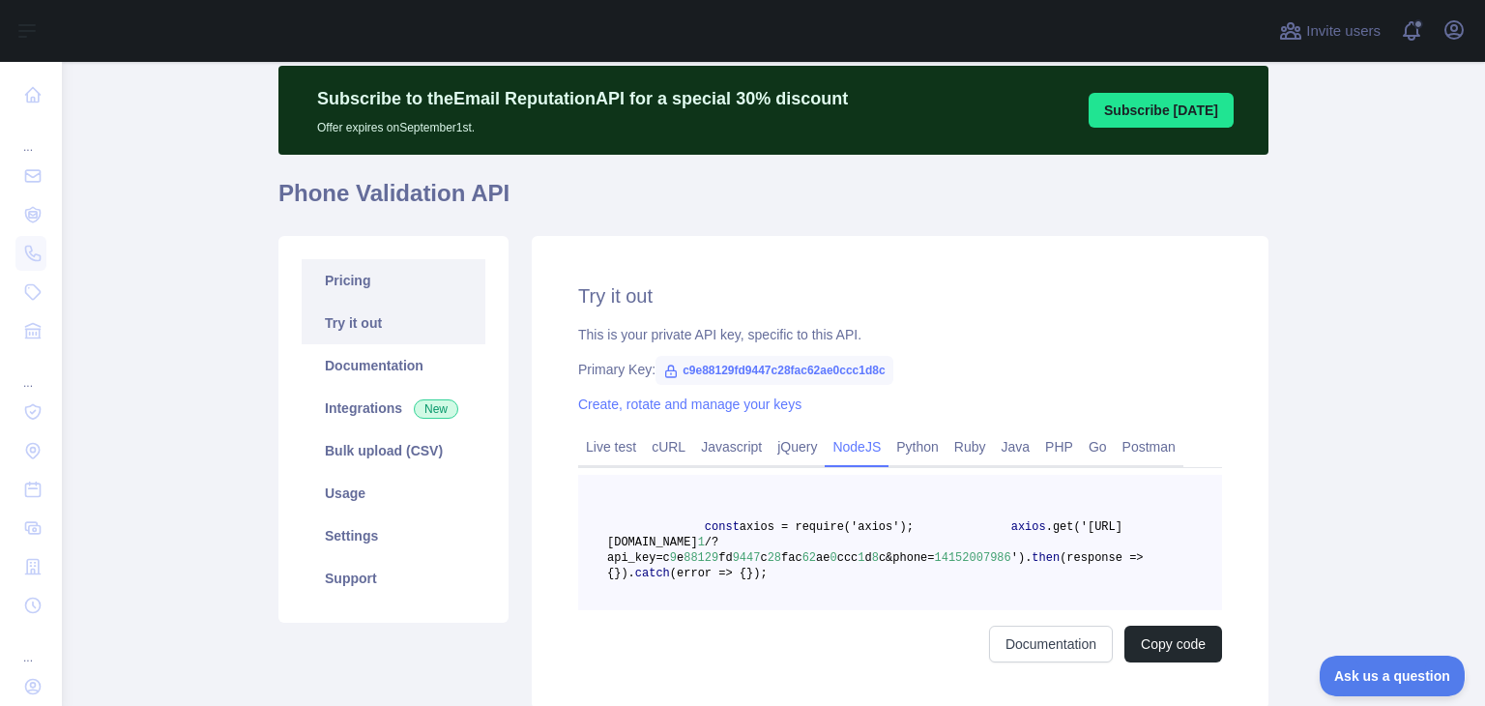
click at [356, 289] on link "Pricing" at bounding box center [394, 280] width 184 height 43
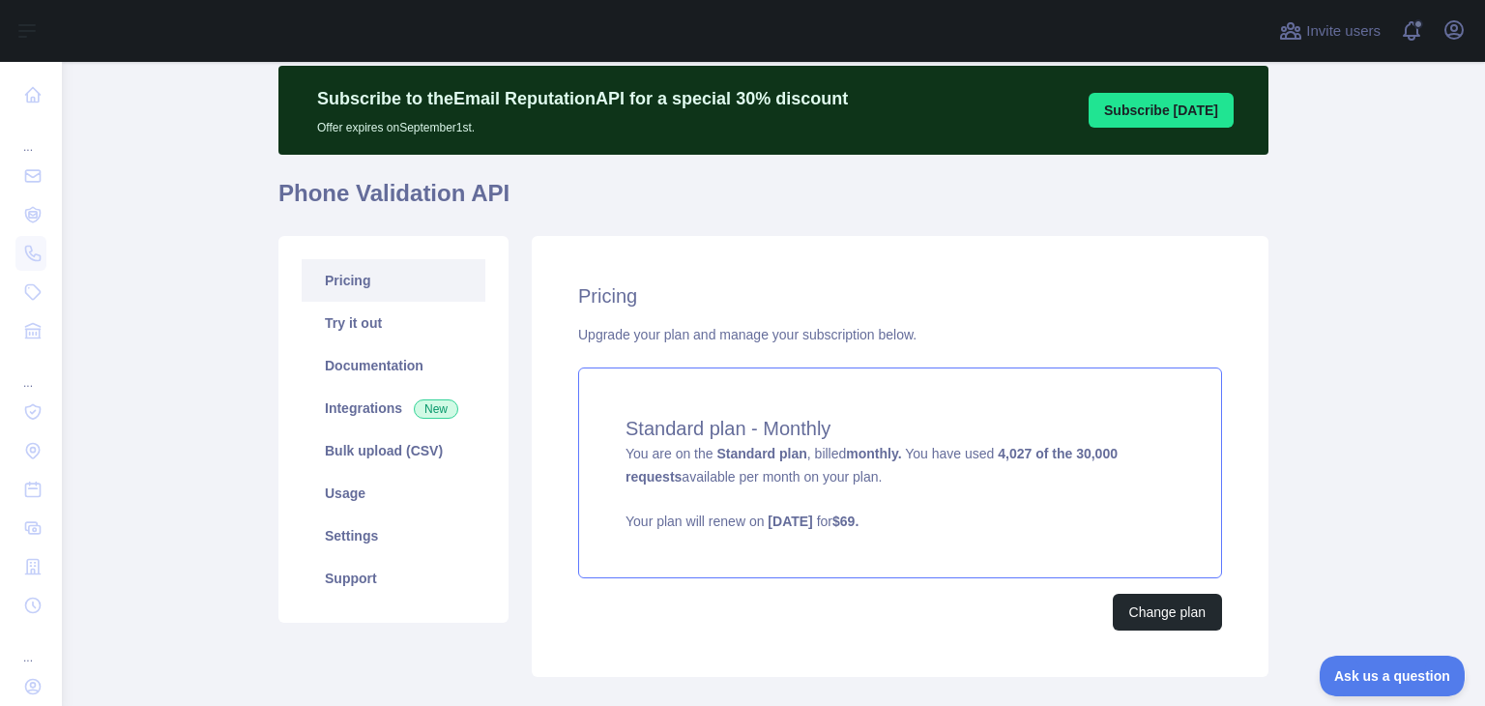
click at [804, 465] on div "Standard plan - Monthly You are on the Standard plan , billed monthly. You have…" at bounding box center [900, 472] width 644 height 211
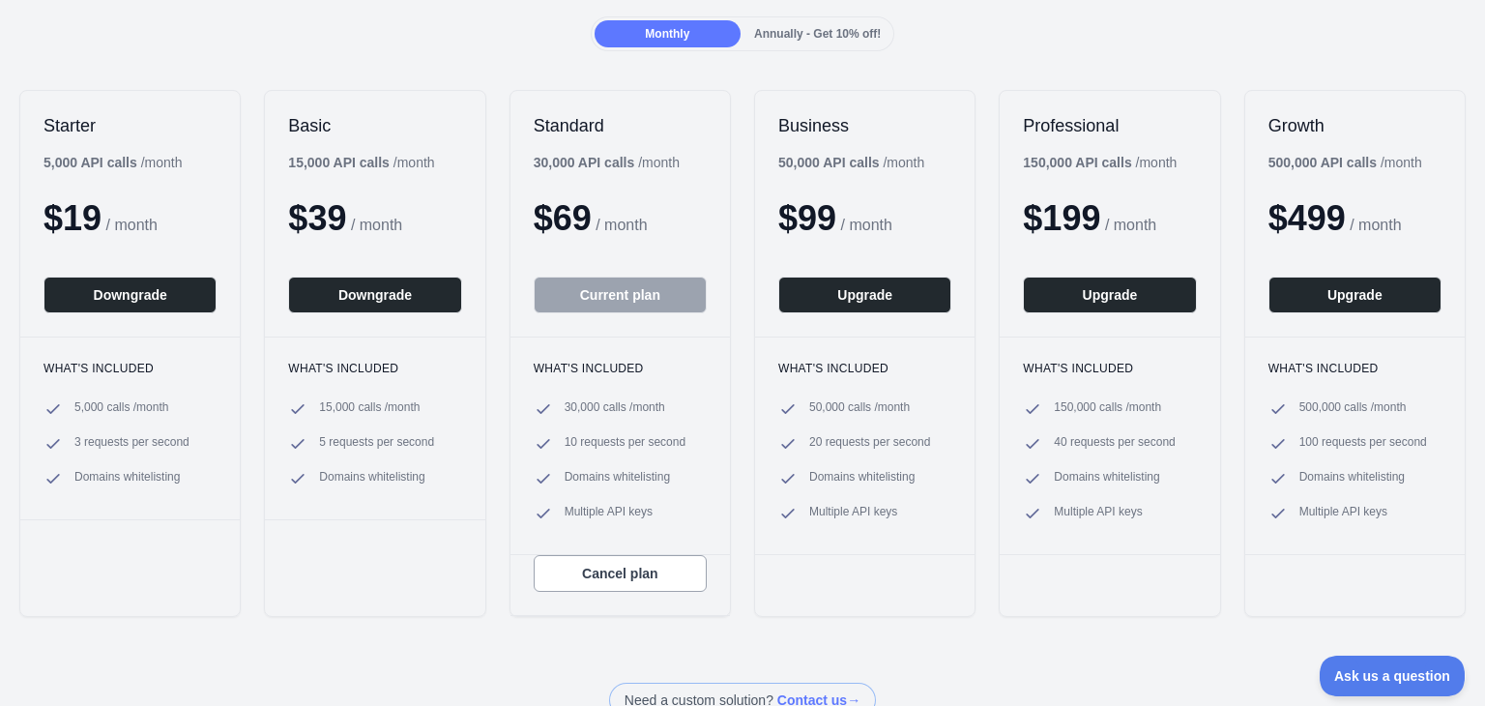
scroll to position [290, 0]
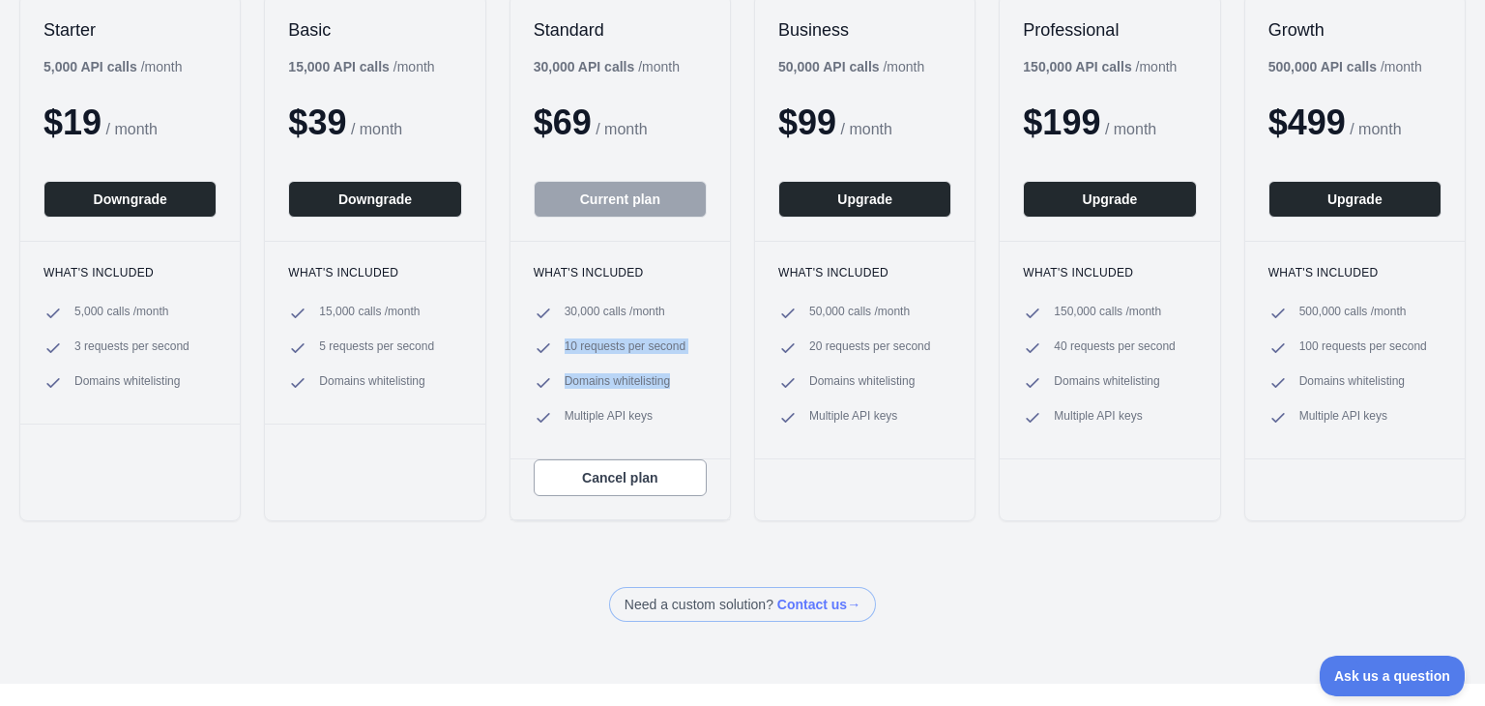
drag, startPoint x: 535, startPoint y: 339, endPoint x: 694, endPoint y: 357, distance: 159.5
click at [694, 357] on ul "30,000 calls / month 10 requests per second Domains whitelisting Multiple API k…" at bounding box center [620, 365] width 173 height 124
drag, startPoint x: 665, startPoint y: 419, endPoint x: 545, endPoint y: 417, distance: 119.9
click at [545, 417] on li "Multiple API keys" at bounding box center [620, 417] width 173 height 19
